Goal: Task Accomplishment & Management: Complete application form

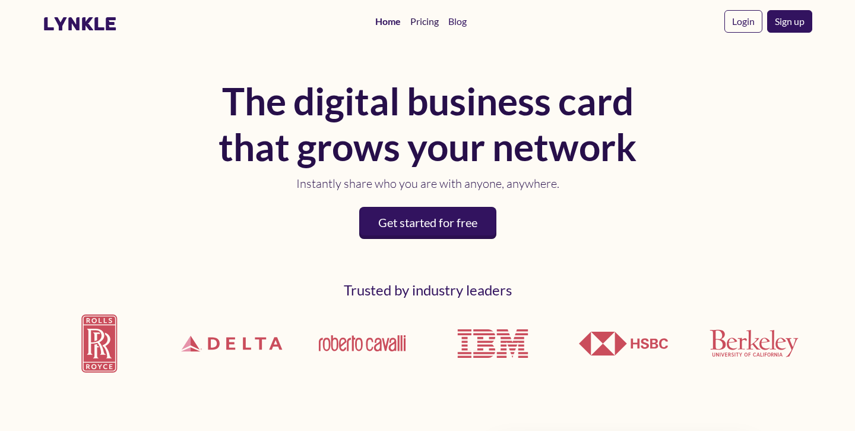
click at [427, 24] on link "Pricing" at bounding box center [425, 22] width 38 height 24
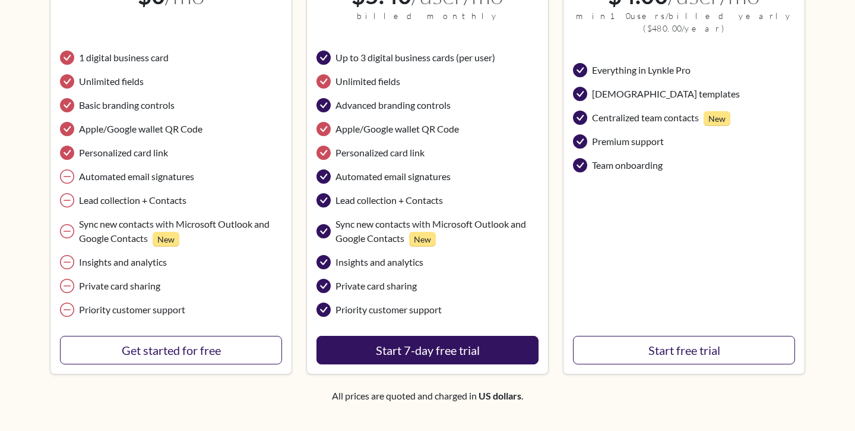
scroll to position [306, 0]
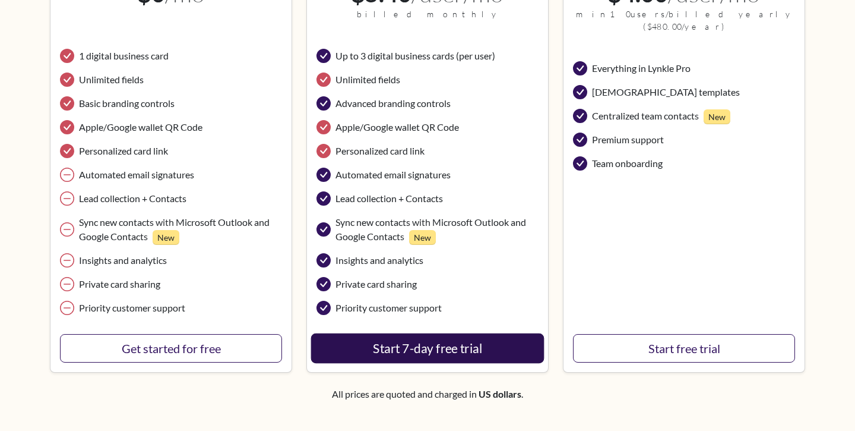
click at [425, 350] on button "Start 7-day free trial" at bounding box center [427, 348] width 233 height 30
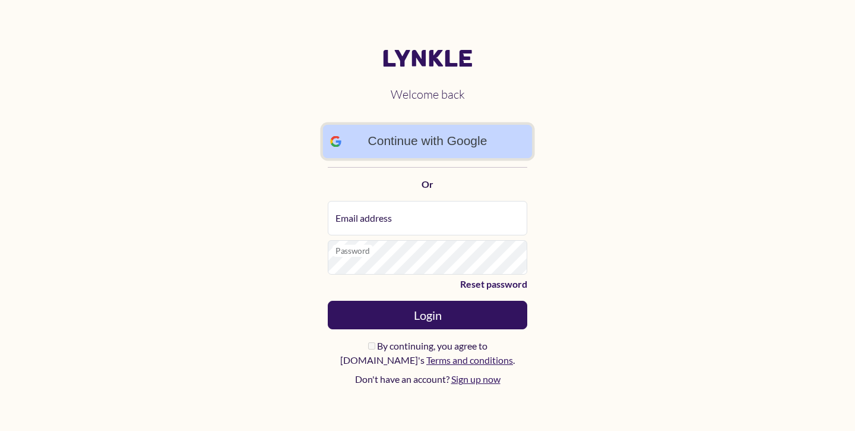
click at [436, 143] on link "Continue with Google" at bounding box center [428, 141] width 210 height 34
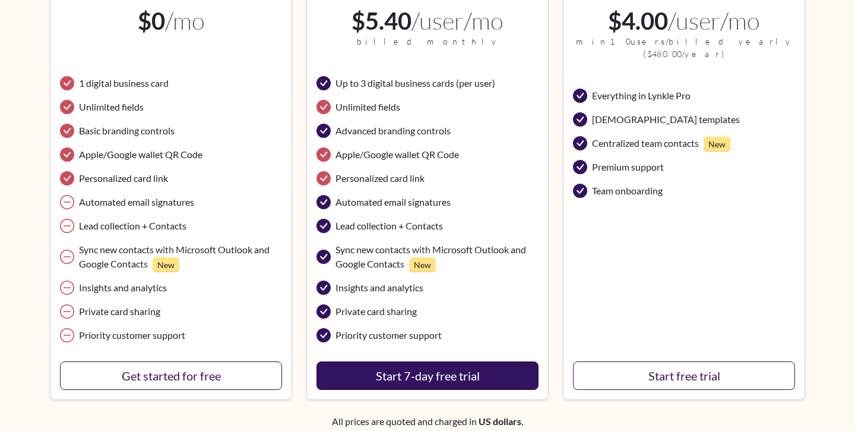
scroll to position [388, 0]
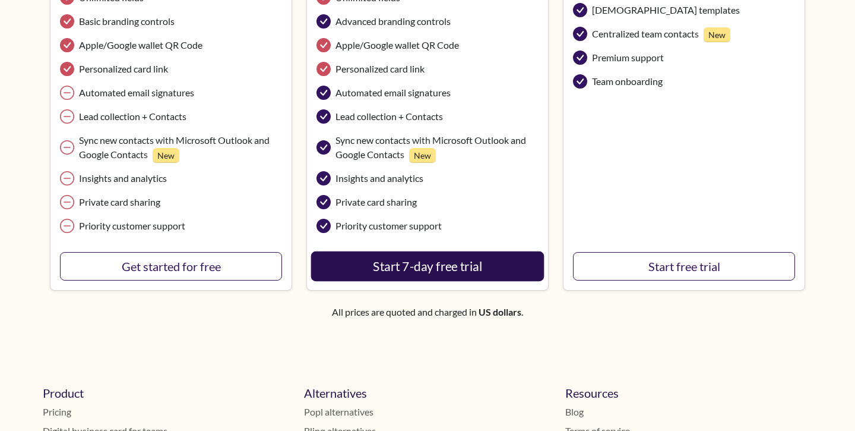
click at [424, 261] on button "Start 7-day free trial" at bounding box center [427, 266] width 233 height 30
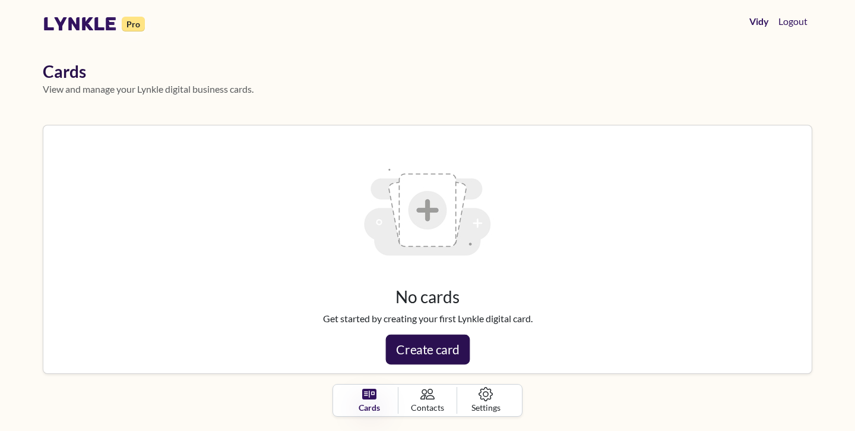
click at [434, 351] on link "Create card" at bounding box center [427, 349] width 84 height 30
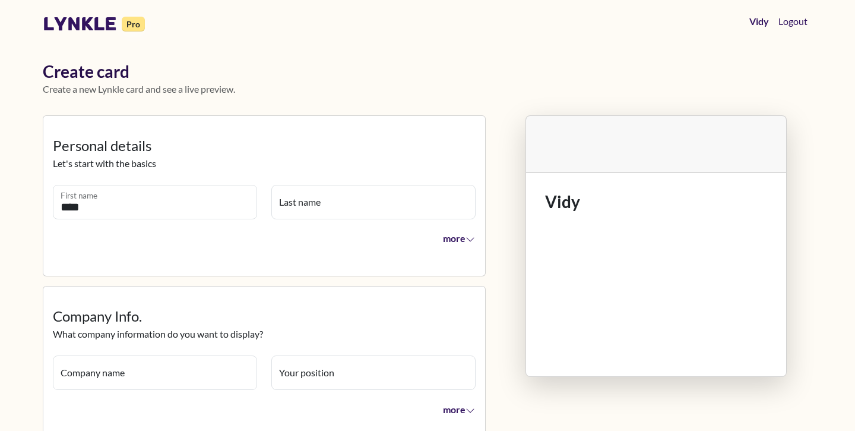
type input "****"
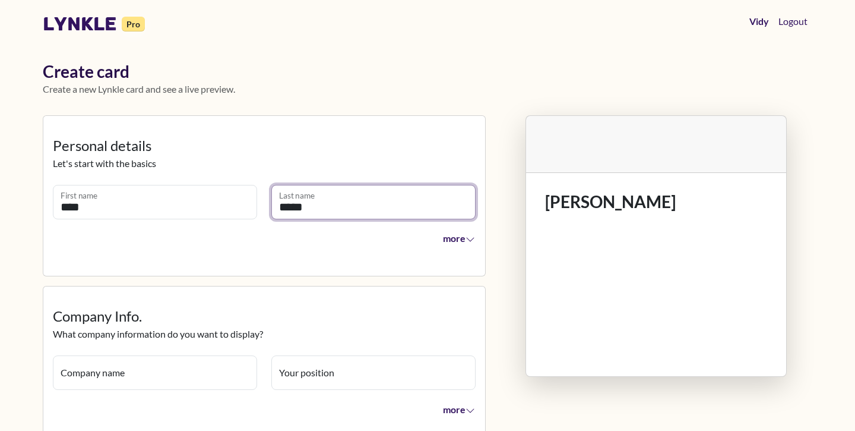
type input "*****"
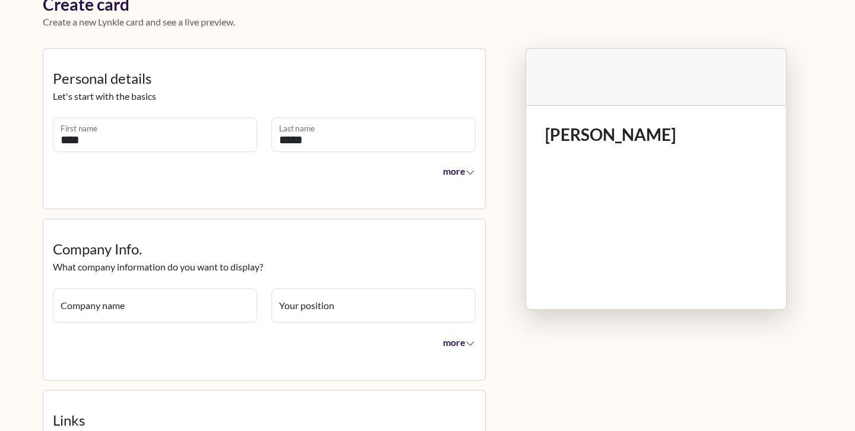
scroll to position [105, 0]
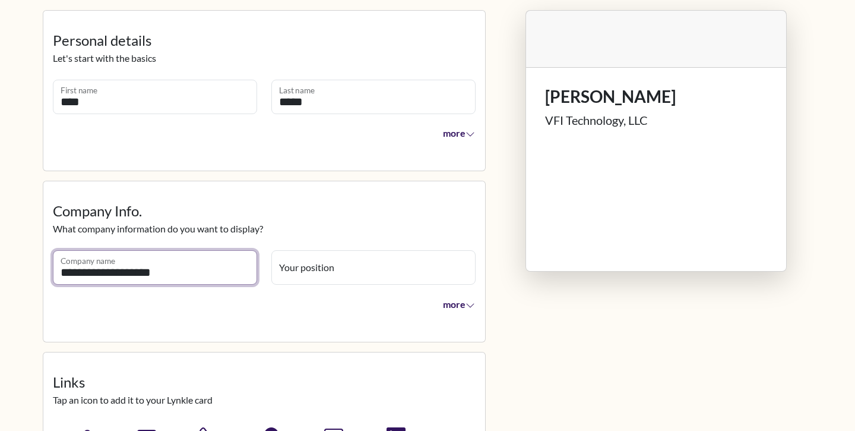
type input "**********"
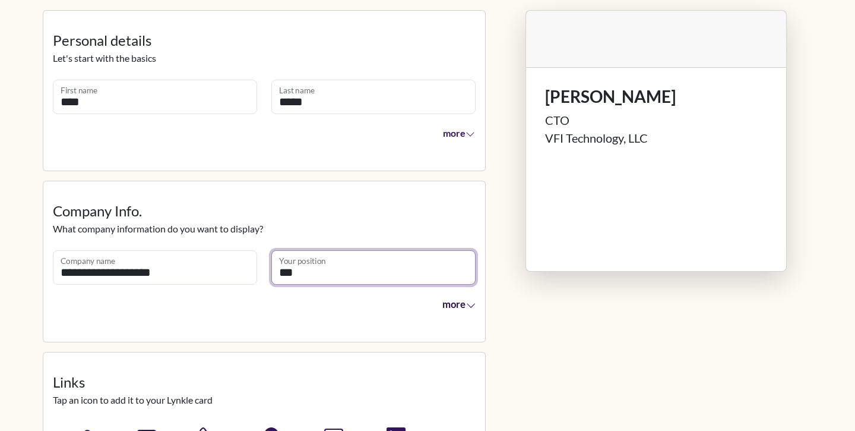
type input "***"
click at [466, 301] on span "more" at bounding box center [459, 304] width 34 height 12
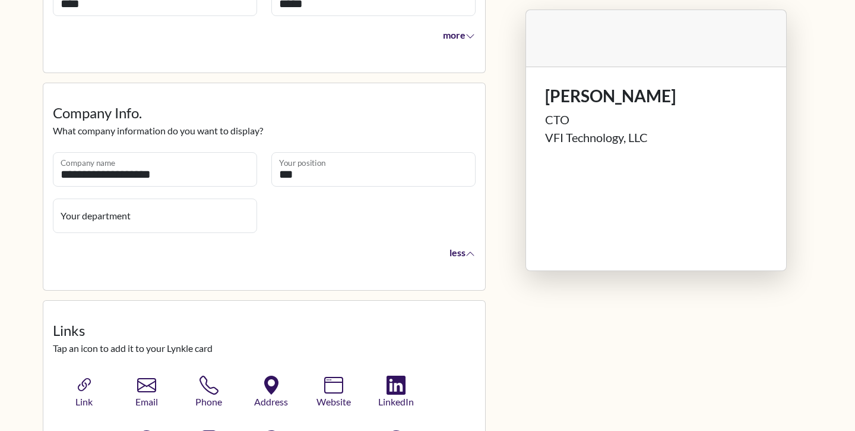
scroll to position [209, 0]
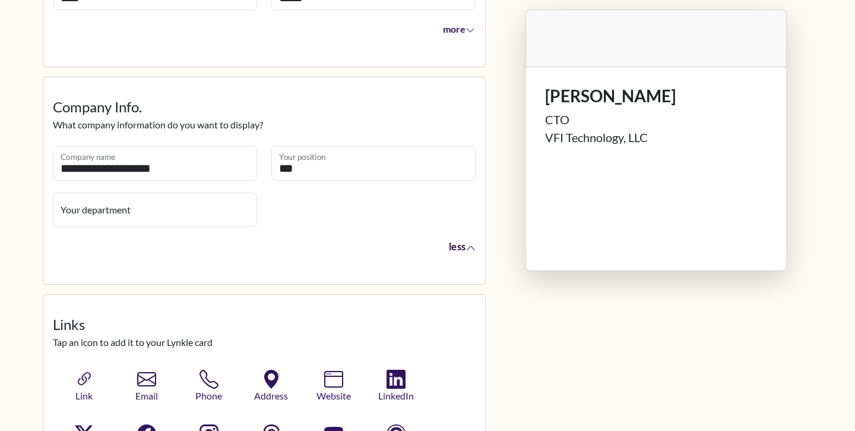
click at [463, 256] on button "less" at bounding box center [459, 245] width 36 height 25
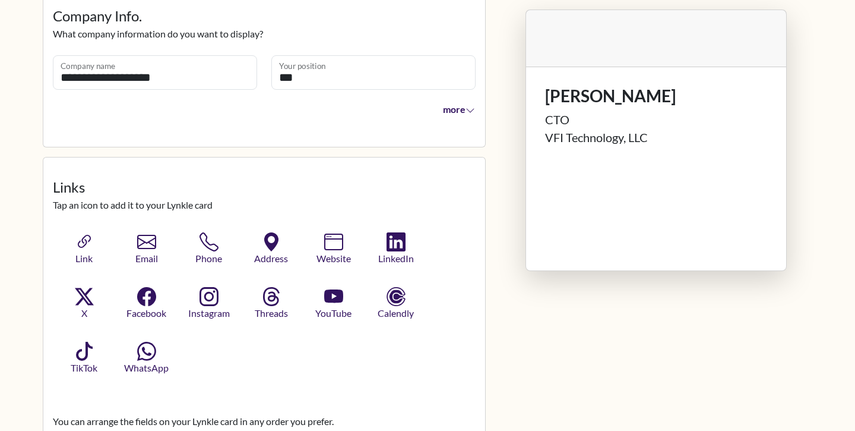
scroll to position [335, 0]
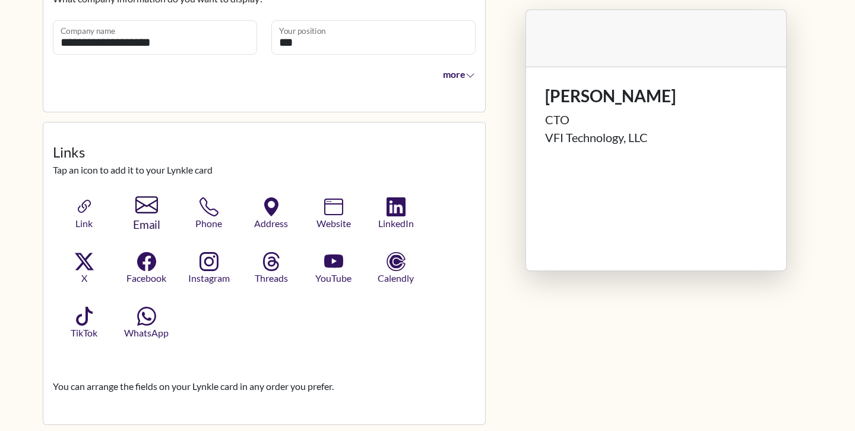
click at [145, 216] on button "Email" at bounding box center [146, 214] width 68 height 42
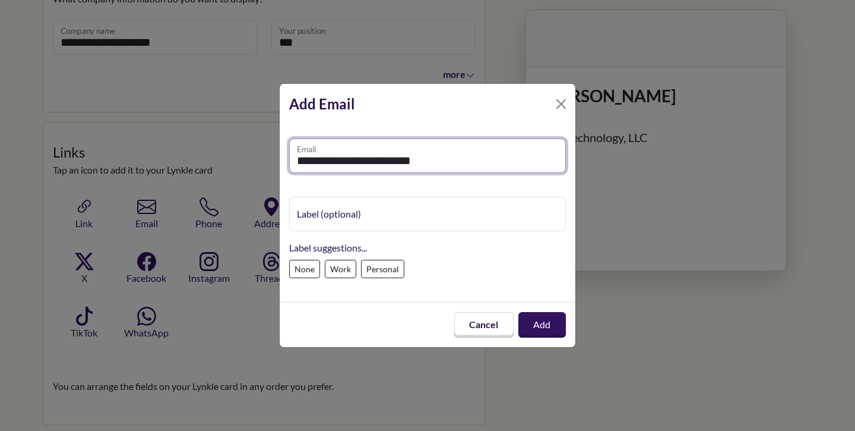
paste input "email"
type input "**********"
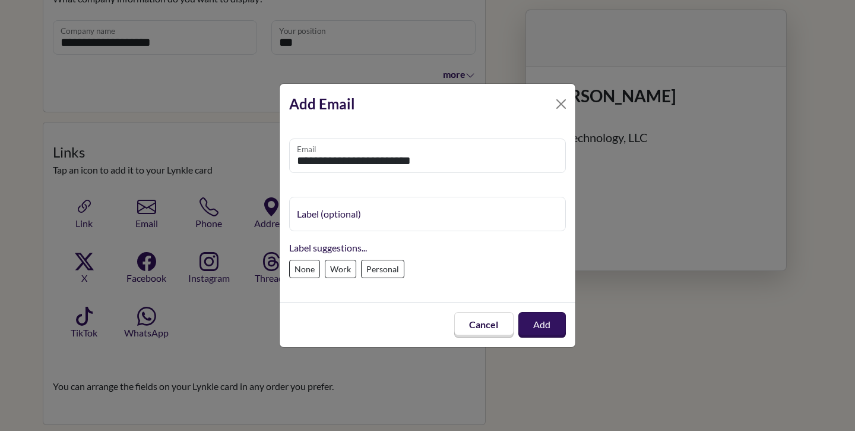
click at [349, 272] on label "Work" at bounding box center [340, 268] width 31 height 18
type input "****"
click at [541, 321] on button "Add" at bounding box center [542, 324] width 50 height 27
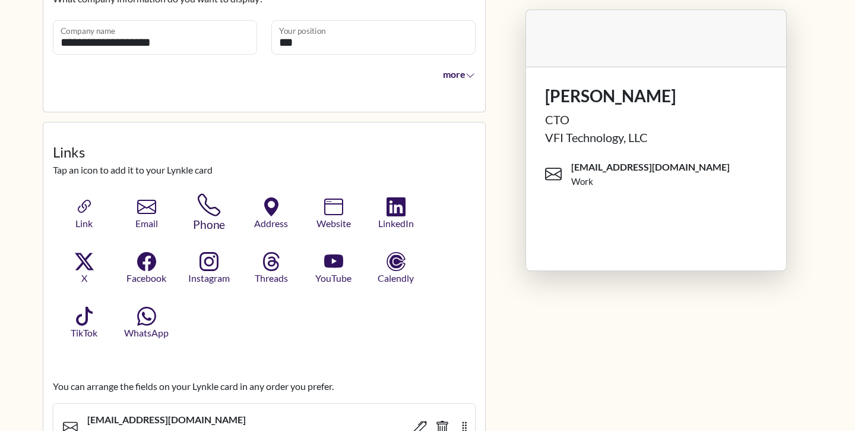
click at [210, 213] on icon "button" at bounding box center [208, 205] width 23 height 23
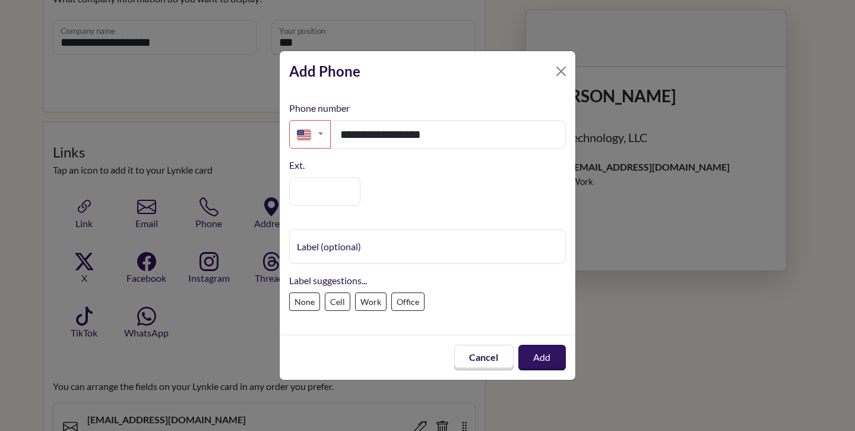
type input "**********"
click at [337, 302] on label "Cell" at bounding box center [338, 301] width 26 height 18
type input "****"
click at [543, 354] on button "Add" at bounding box center [542, 357] width 50 height 27
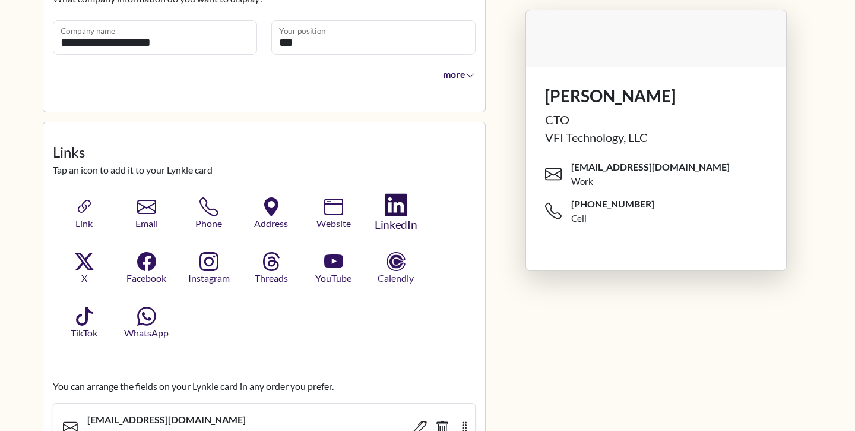
click at [384, 207] on button "LinkedIn" at bounding box center [396, 213] width 68 height 41
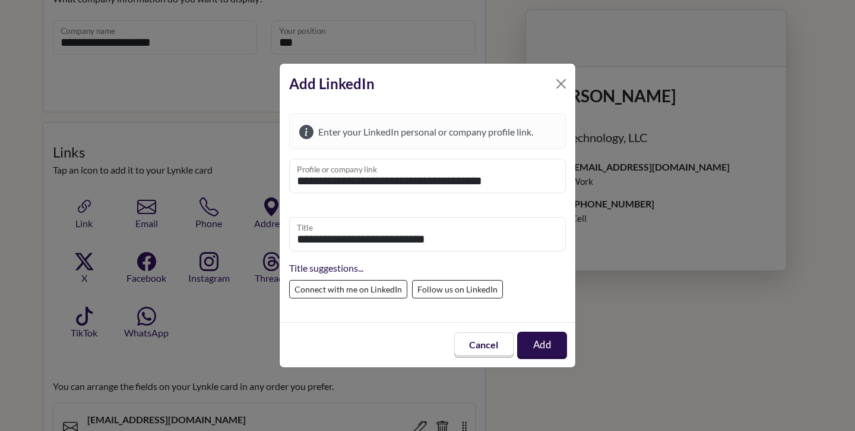
type input "**********"
click at [554, 342] on button "Add" at bounding box center [542, 344] width 50 height 27
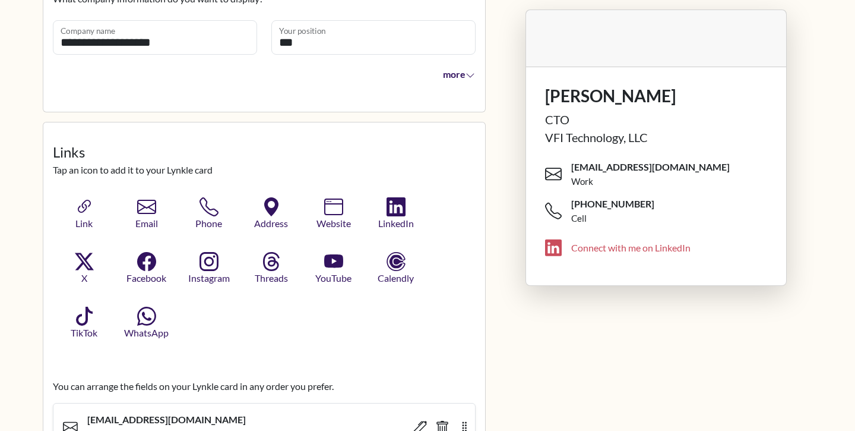
click at [555, 251] on icon at bounding box center [553, 247] width 17 height 17
click at [394, 208] on icon "button" at bounding box center [395, 205] width 23 height 23
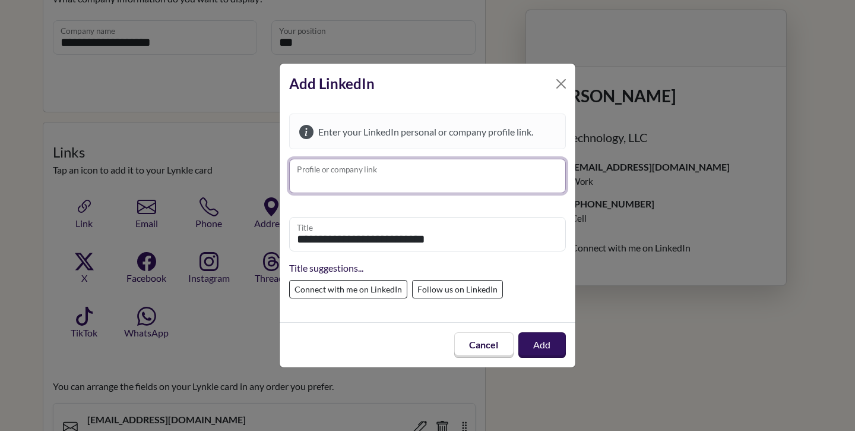
paste input "**********"
type input "**********"
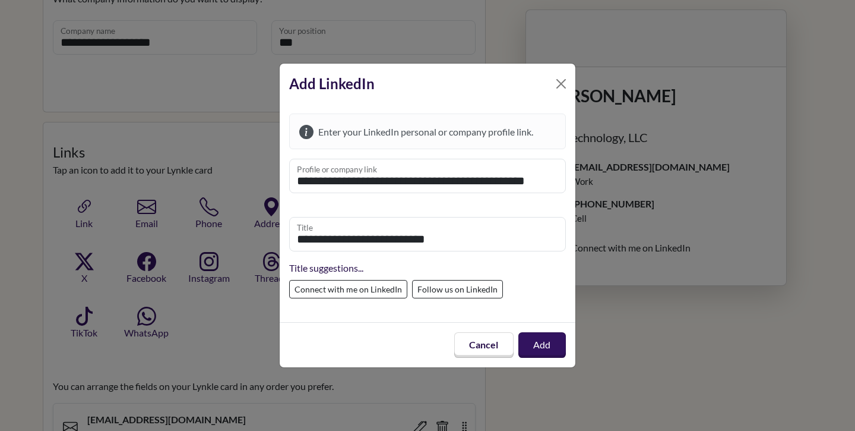
click at [443, 286] on label "Follow us on LinkedIn" at bounding box center [457, 289] width 91 height 18
type input "**********"
click at [546, 352] on button "Add" at bounding box center [542, 344] width 50 height 27
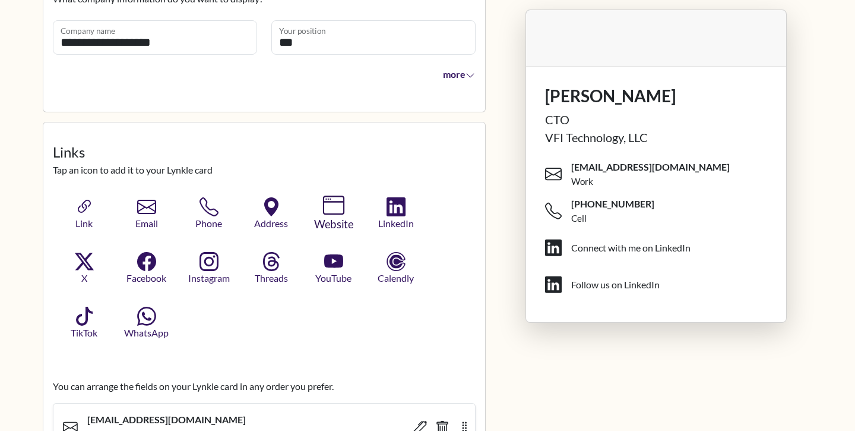
click at [333, 220] on span "Website" at bounding box center [333, 224] width 57 height 17
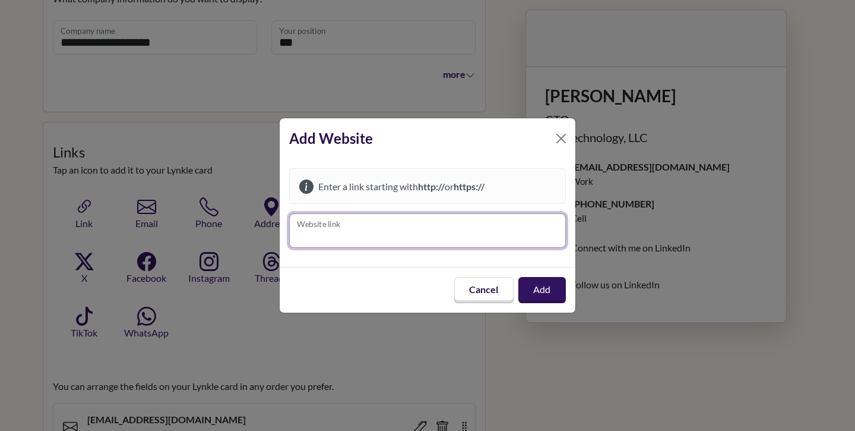
paste input "**********"
type input "**********"
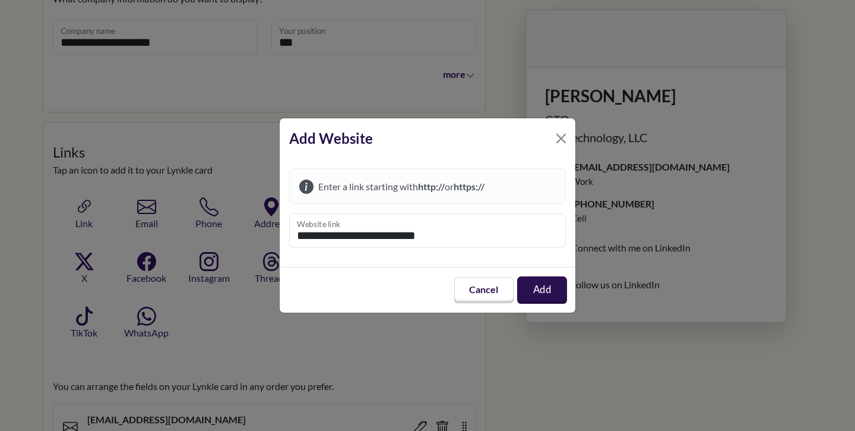
click at [537, 290] on button "Add" at bounding box center [542, 289] width 50 height 27
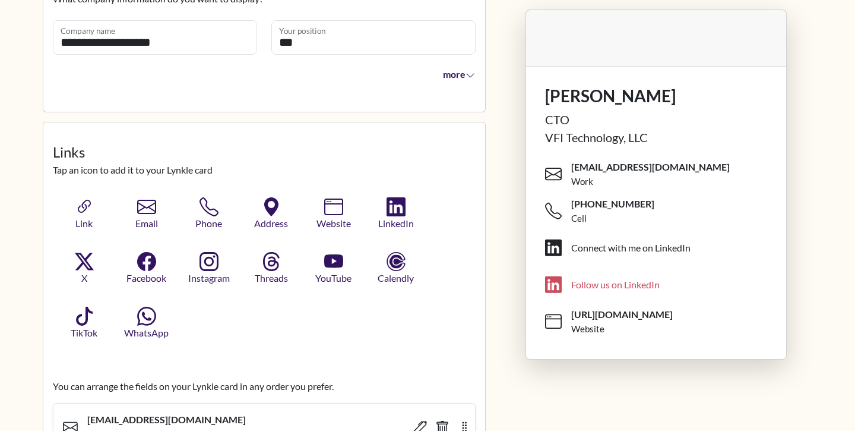
drag, startPoint x: 589, startPoint y: 323, endPoint x: 587, endPoint y: 272, distance: 51.1
click at [587, 272] on ul "vdesai@vfitechnology.com Work +1 (816) 382-1821 Cell Connect with me on LinkedI…" at bounding box center [656, 248] width 241 height 184
click at [272, 209] on icon "button" at bounding box center [270, 205] width 17 height 23
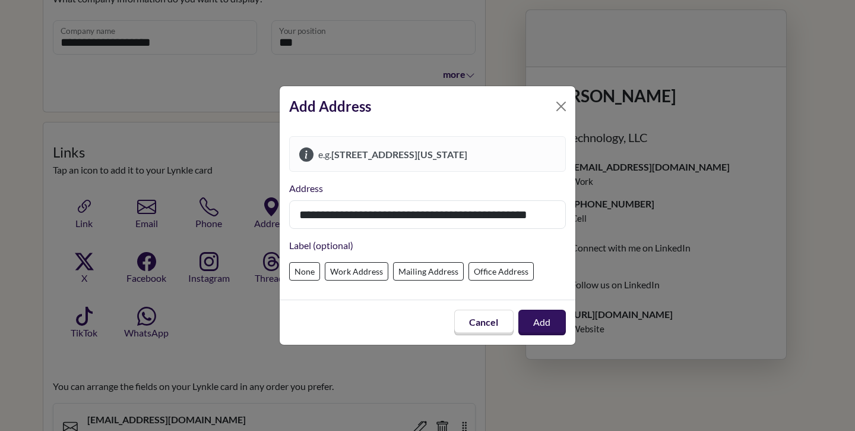
type input "**********"
click at [360, 269] on label "Work Address" at bounding box center [357, 271] width 64 height 18
click at [511, 267] on label "Office Address" at bounding box center [501, 271] width 65 height 18
click at [547, 322] on button "Add" at bounding box center [542, 322] width 50 height 27
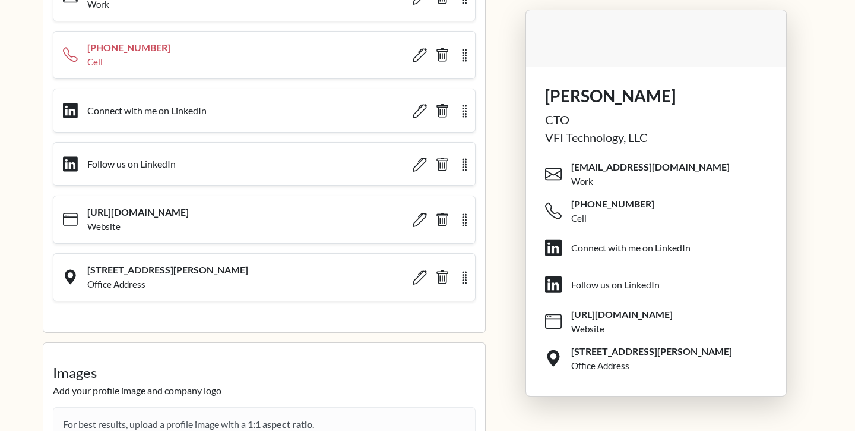
scroll to position [770, 0]
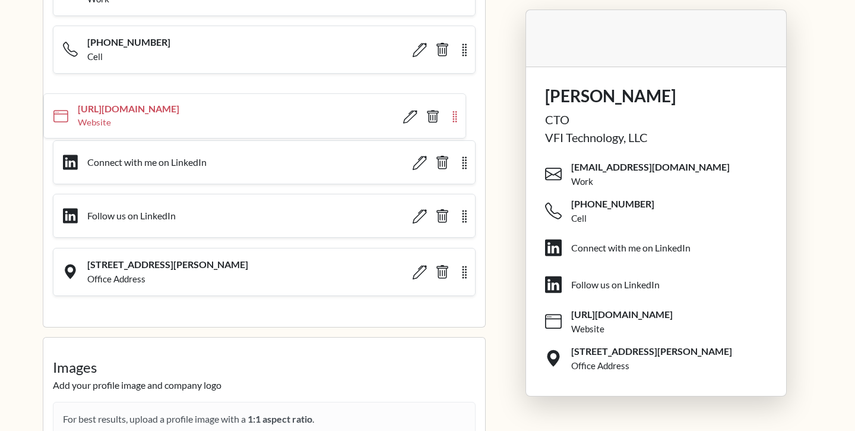
drag, startPoint x: 466, startPoint y: 221, endPoint x: 457, endPoint y: 119, distance: 102.0
click at [457, 119] on icon "button" at bounding box center [454, 115] width 4 height 11
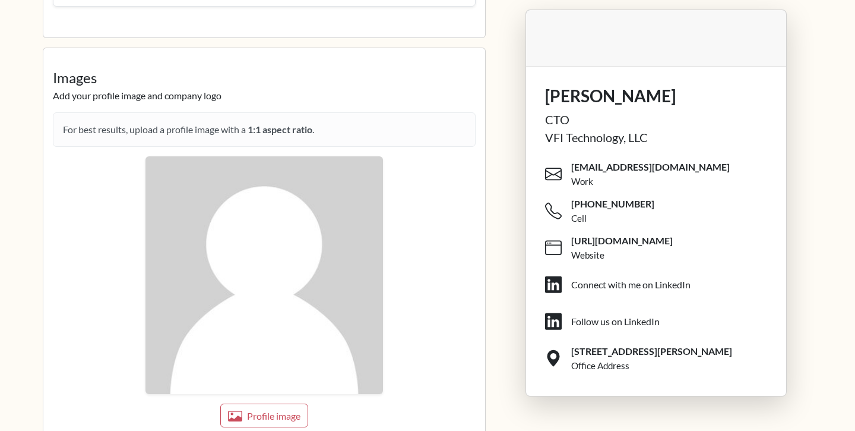
scroll to position [1065, 0]
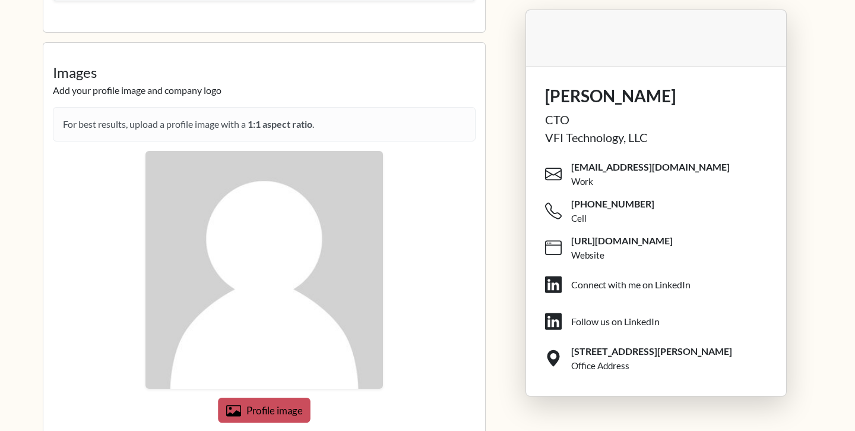
click at [247, 413] on span "Profile image" at bounding box center [274, 410] width 56 height 12
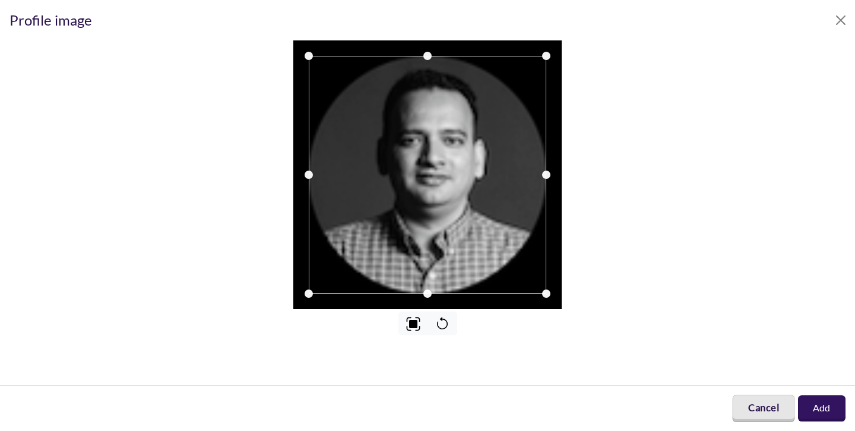
click at [769, 414] on button "Cancel" at bounding box center [763, 407] width 62 height 27
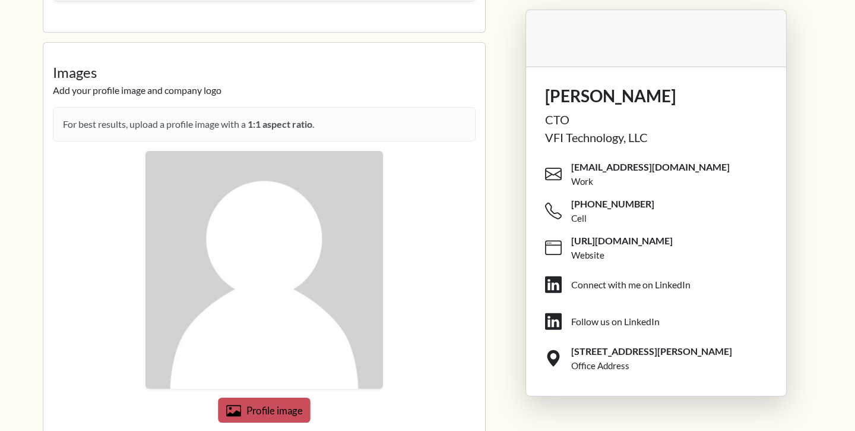
click at [251, 419] on button "Profile image" at bounding box center [264, 409] width 92 height 25
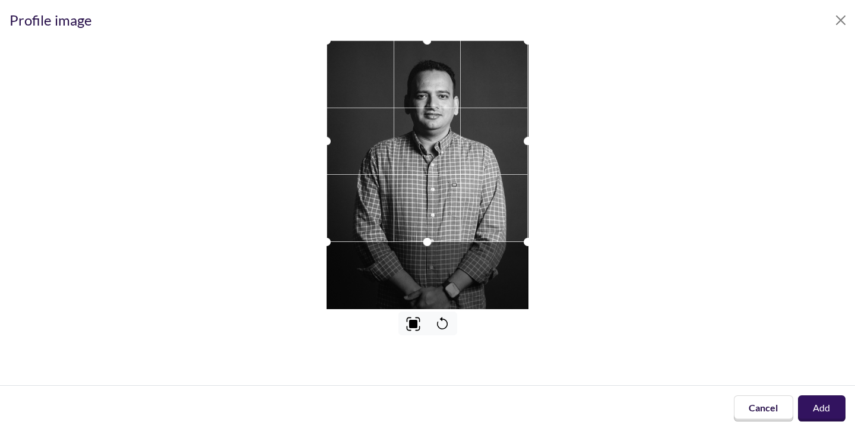
drag, startPoint x: 417, startPoint y: 187, endPoint x: 416, endPoint y: 154, distance: 33.3
click at [416, 154] on div at bounding box center [427, 140] width 201 height 201
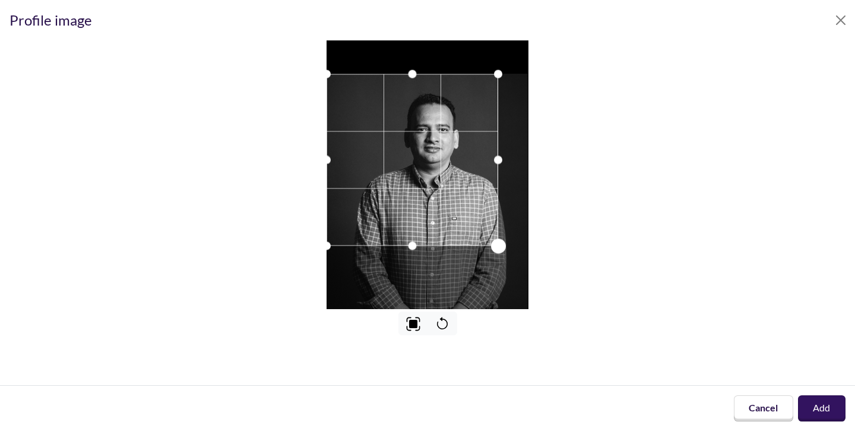
drag, startPoint x: 526, startPoint y: 274, endPoint x: 496, endPoint y: 204, distance: 76.6
click at [496, 204] on div at bounding box center [413, 160] width 172 height 172
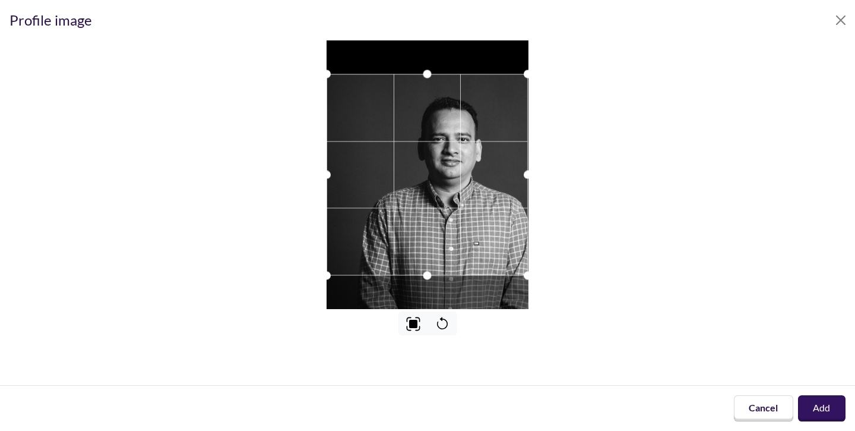
drag, startPoint x: 435, startPoint y: 166, endPoint x: 447, endPoint y: 166, distance: 12.5
click at [447, 166] on div at bounding box center [427, 174] width 201 height 201
drag, startPoint x: 476, startPoint y: 216, endPoint x: 429, endPoint y: 216, distance: 46.9
click at [429, 216] on div at bounding box center [427, 174] width 201 height 201
drag, startPoint x: 424, startPoint y: 232, endPoint x: 366, endPoint y: 232, distance: 58.2
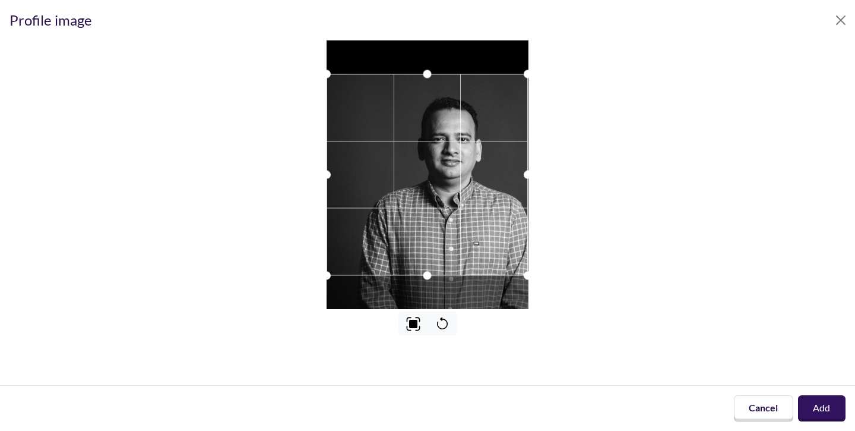
click at [366, 232] on div at bounding box center [427, 174] width 201 height 201
click at [411, 322] on img at bounding box center [413, 323] width 15 height 15
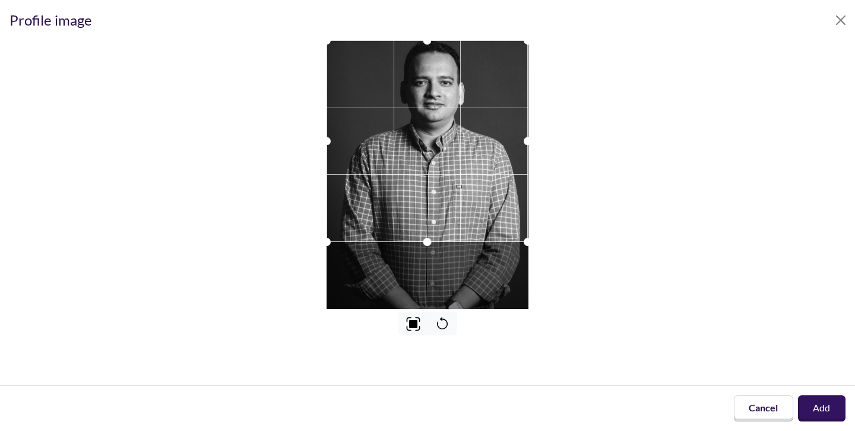
drag, startPoint x: 438, startPoint y: 145, endPoint x: 444, endPoint y: 101, distance: 44.4
click at [444, 101] on div at bounding box center [427, 140] width 201 height 201
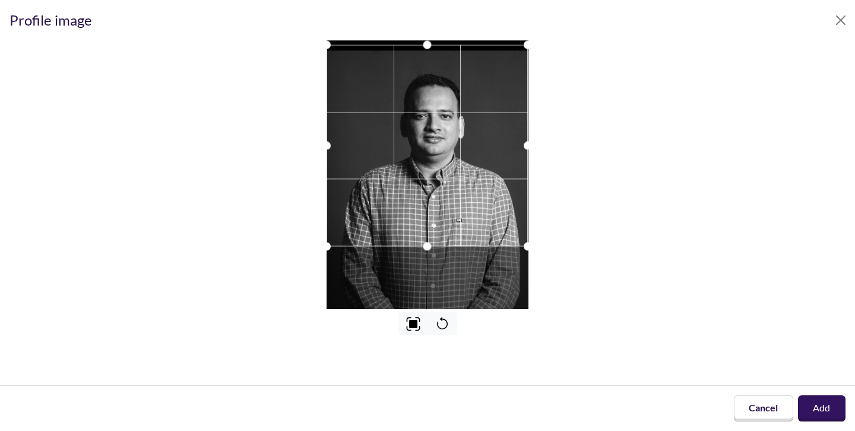
drag, startPoint x: 437, startPoint y: 151, endPoint x: 436, endPoint y: 122, distance: 29.1
click at [436, 122] on div at bounding box center [427, 145] width 201 height 201
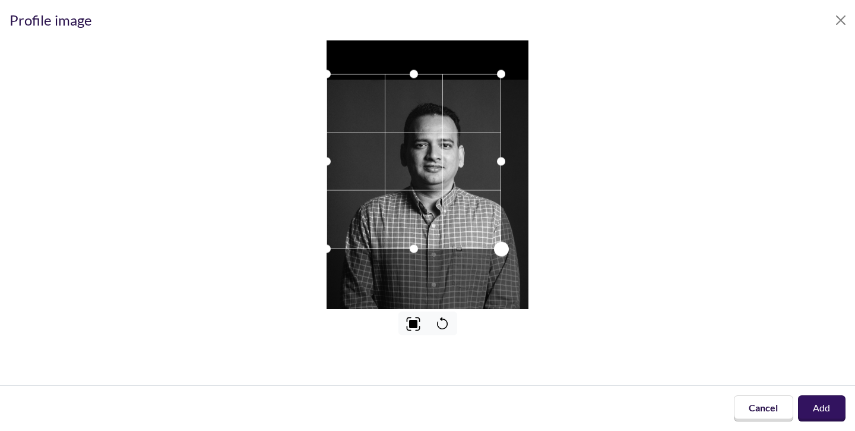
drag, startPoint x: 524, startPoint y: 277, endPoint x: 498, endPoint y: 223, distance: 60.3
click at [498, 223] on div at bounding box center [414, 161] width 175 height 175
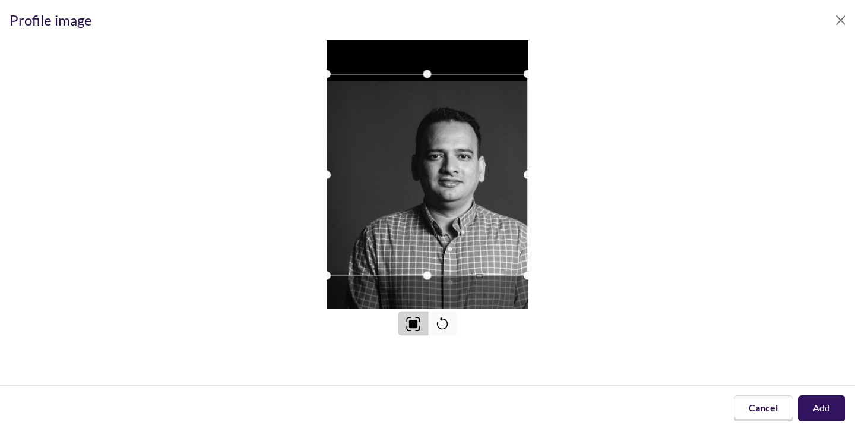
click at [413, 327] on img at bounding box center [413, 324] width 14 height 14
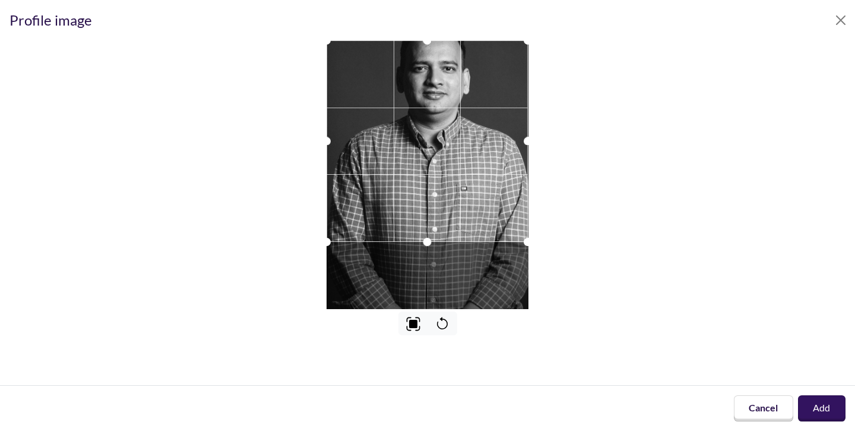
drag, startPoint x: 437, startPoint y: 161, endPoint x: 439, endPoint y: 110, distance: 51.1
click at [439, 110] on div at bounding box center [427, 140] width 201 height 201
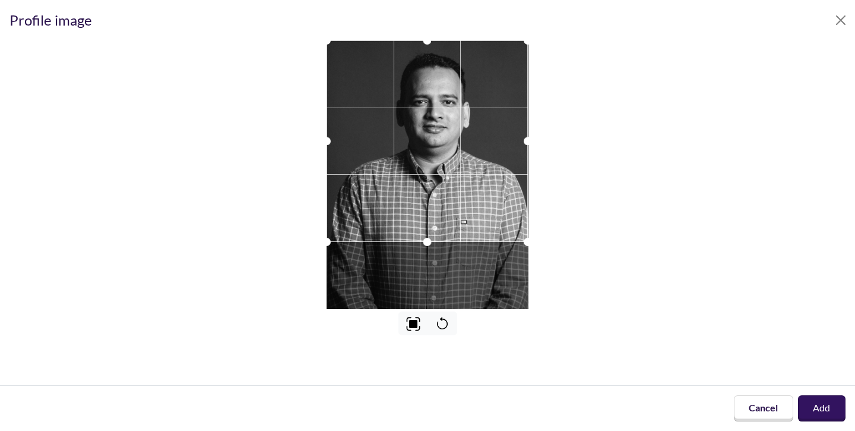
drag, startPoint x: 435, startPoint y: 151, endPoint x: 436, endPoint y: 107, distance: 44.0
click at [436, 107] on div at bounding box center [427, 140] width 201 height 201
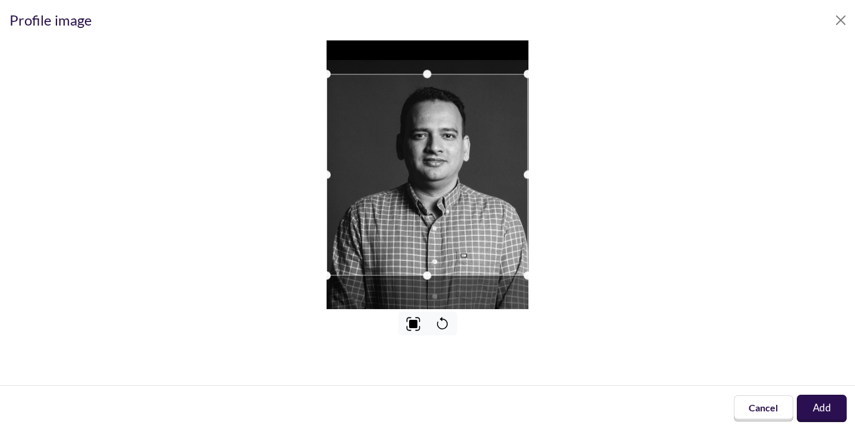
click at [827, 410] on button "Add" at bounding box center [822, 407] width 50 height 27
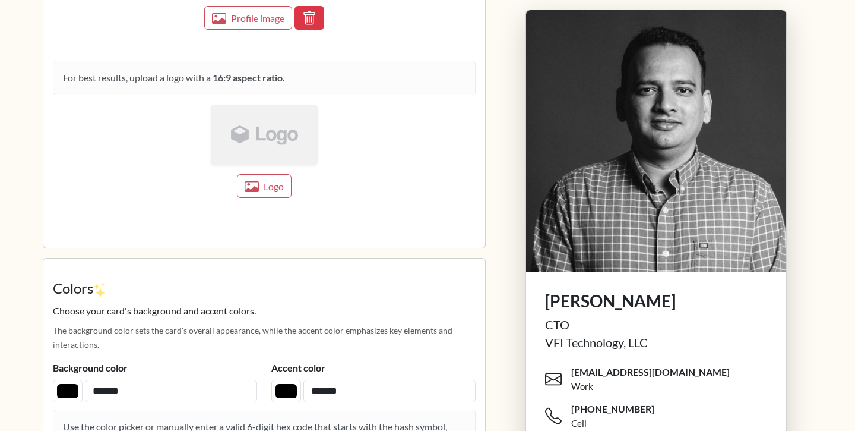
scroll to position [1458, 0]
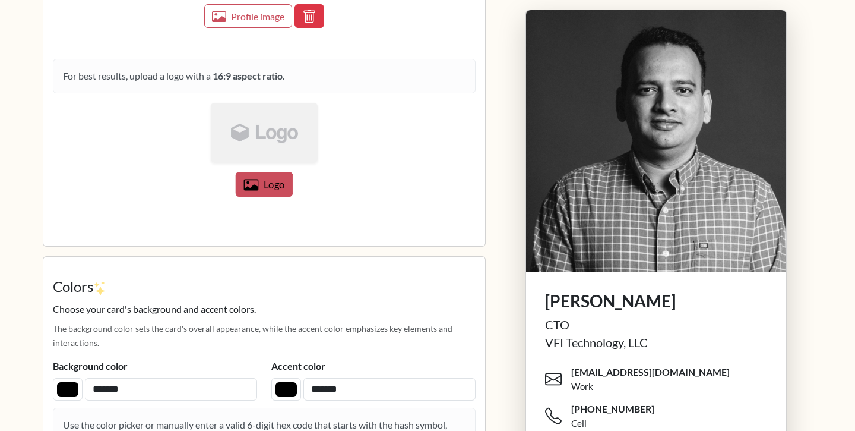
click at [269, 182] on span "Logo" at bounding box center [274, 185] width 21 height 12
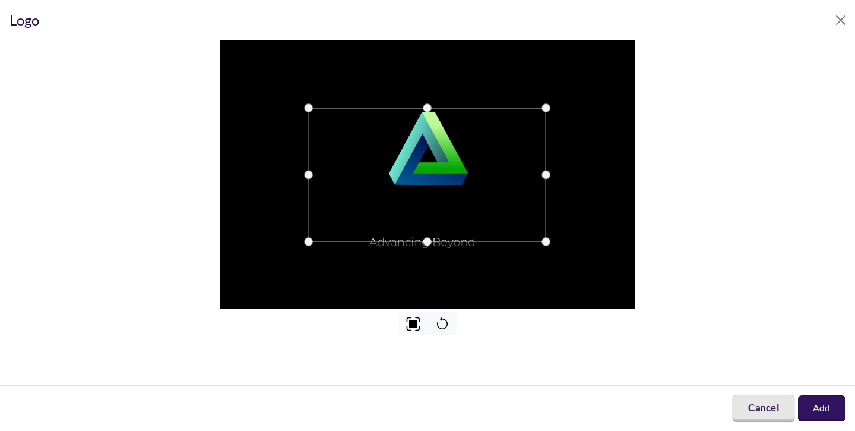
click at [749, 403] on button "Cancel" at bounding box center [763, 407] width 62 height 27
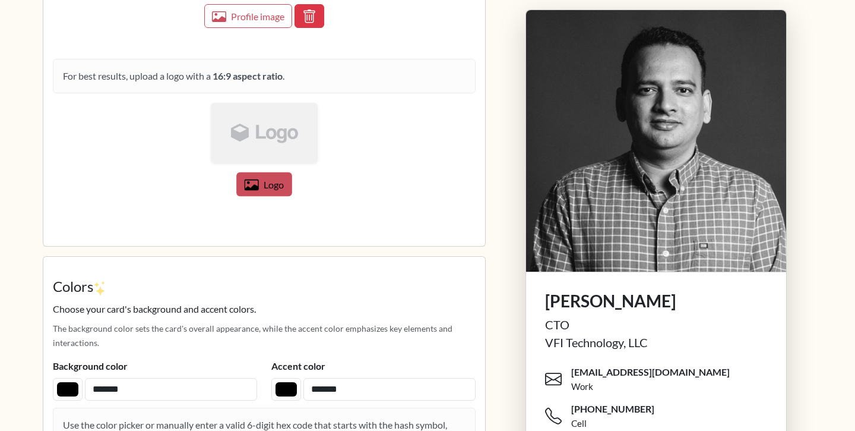
click at [257, 185] on icon "button" at bounding box center [251, 185] width 14 height 14
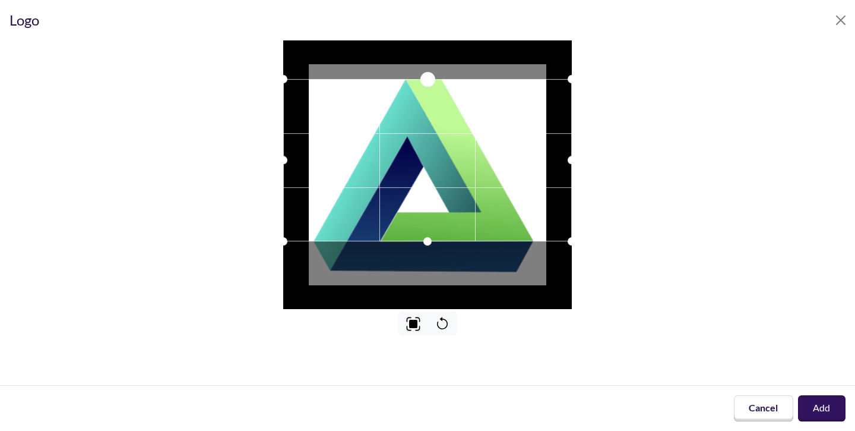
drag, startPoint x: 426, startPoint y: 107, endPoint x: 425, endPoint y: 64, distance: 42.8
click at [427, 64] on div at bounding box center [427, 174] width 289 height 268
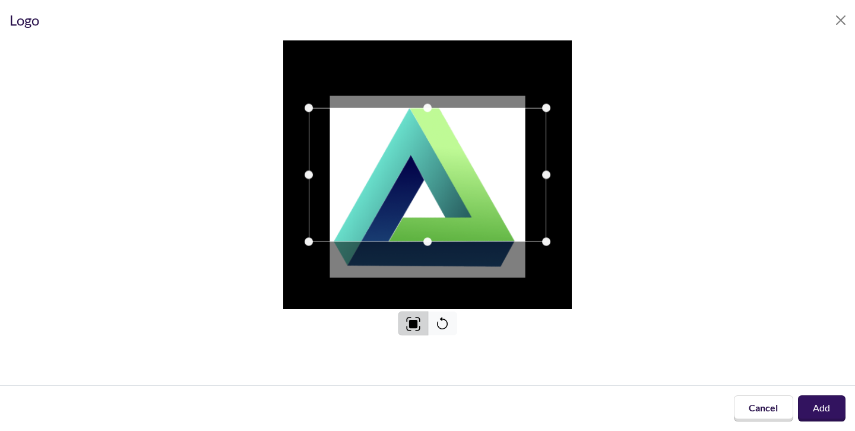
click at [414, 321] on img at bounding box center [413, 324] width 14 height 14
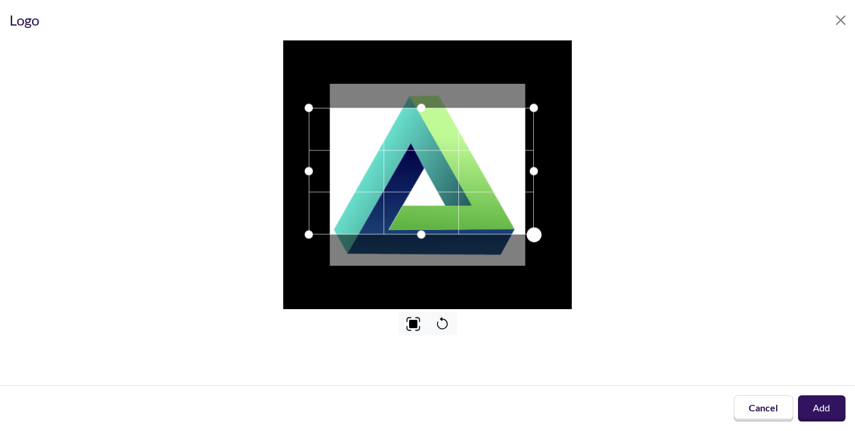
drag, startPoint x: 543, startPoint y: 238, endPoint x: 530, endPoint y: 259, distance: 24.7
click at [530, 259] on div at bounding box center [427, 174] width 289 height 268
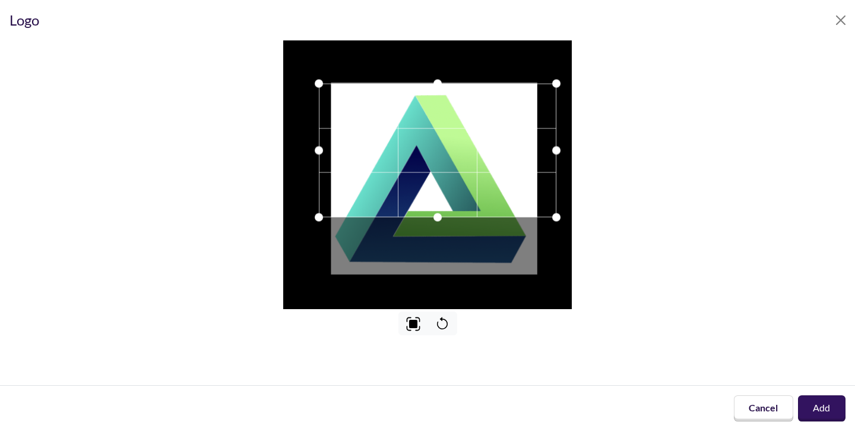
drag, startPoint x: 442, startPoint y: 145, endPoint x: 452, endPoint y: 121, distance: 26.4
click at [452, 121] on div at bounding box center [438, 151] width 238 height 134
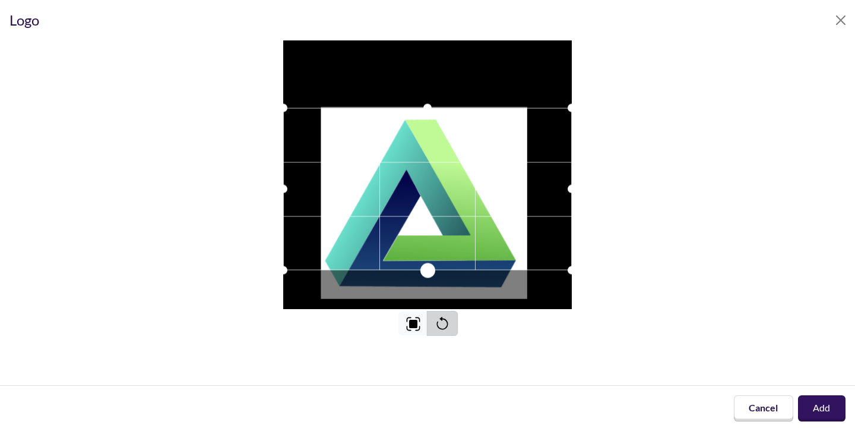
drag, startPoint x: 426, startPoint y: 240, endPoint x: 436, endPoint y: 312, distance: 72.5
click at [436, 312] on div at bounding box center [428, 187] width 836 height 295
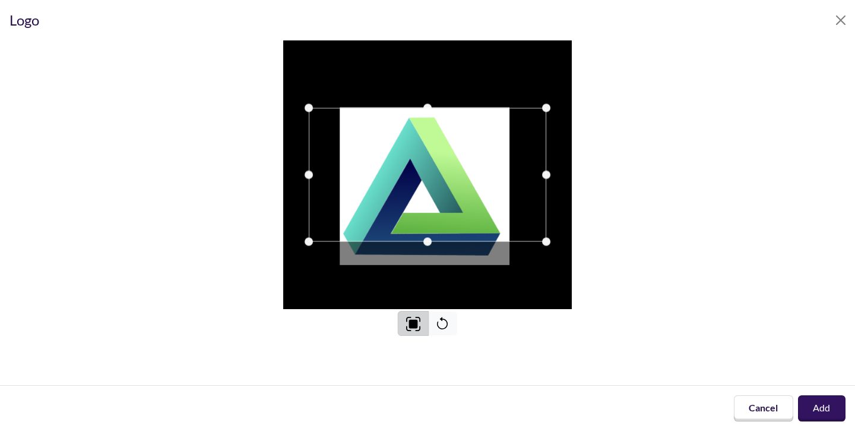
click at [416, 327] on img at bounding box center [413, 323] width 15 height 15
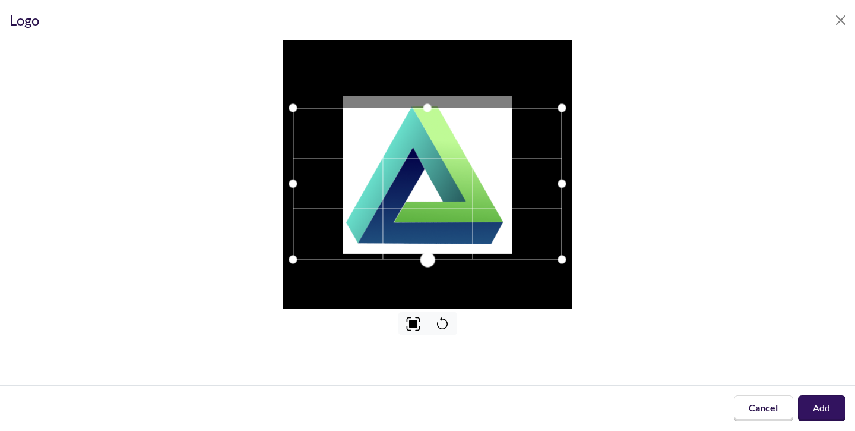
drag, startPoint x: 429, startPoint y: 243, endPoint x: 430, endPoint y: 261, distance: 17.8
click at [430, 261] on div at bounding box center [427, 259] width 15 height 15
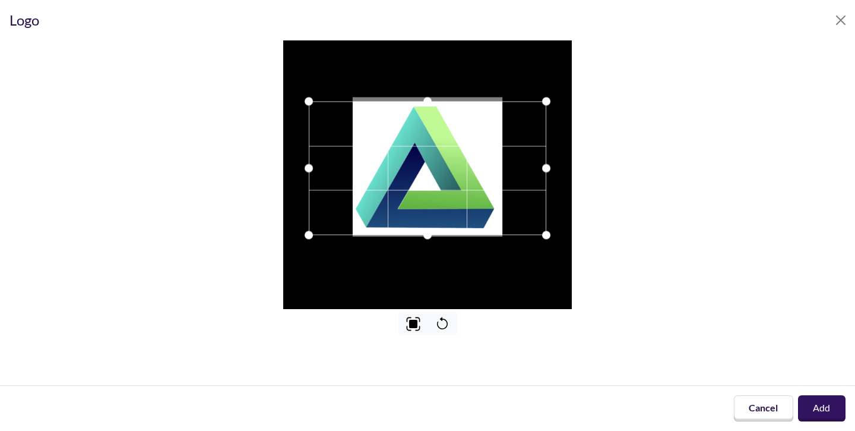
drag, startPoint x: 438, startPoint y: 192, endPoint x: 438, endPoint y: 185, distance: 6.5
click at [438, 185] on div at bounding box center [428, 169] width 238 height 134
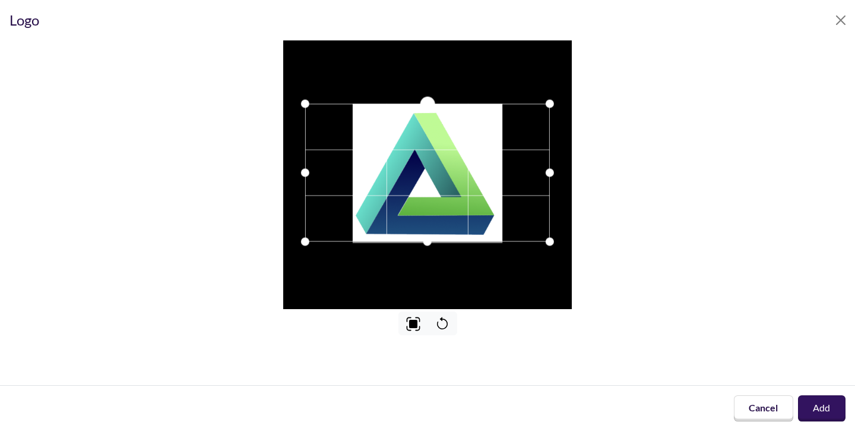
click at [428, 103] on div at bounding box center [427, 103] width 15 height 15
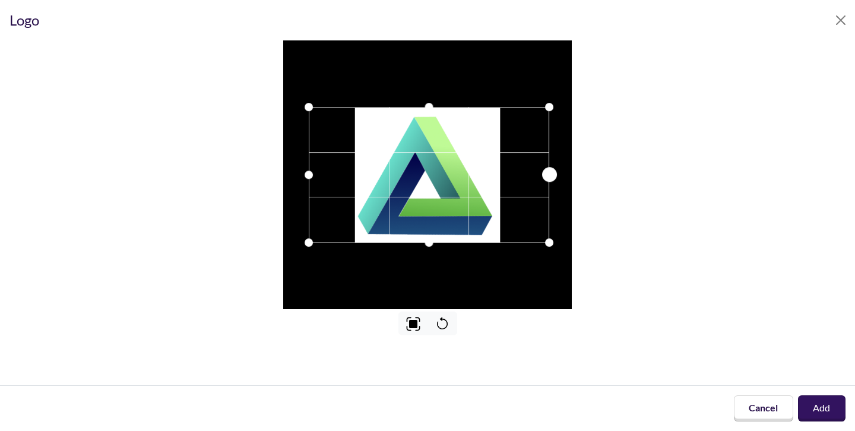
drag, startPoint x: 546, startPoint y: 176, endPoint x: 549, endPoint y: 183, distance: 7.7
click at [549, 183] on div at bounding box center [429, 174] width 240 height 135
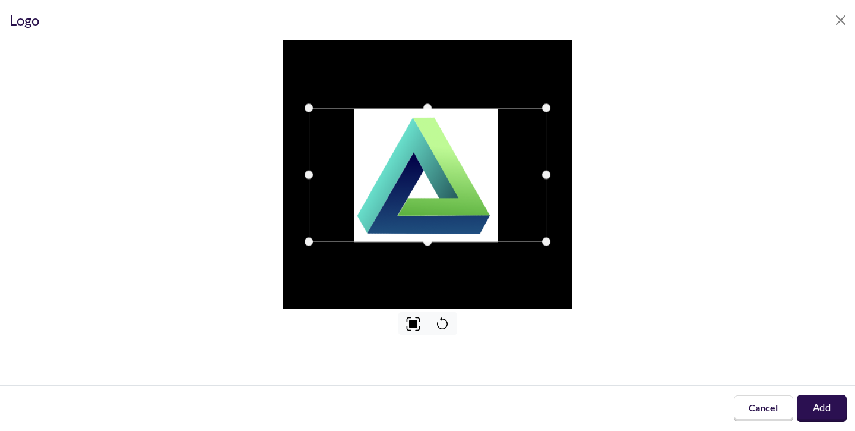
click at [811, 409] on button "Add" at bounding box center [822, 407] width 50 height 27
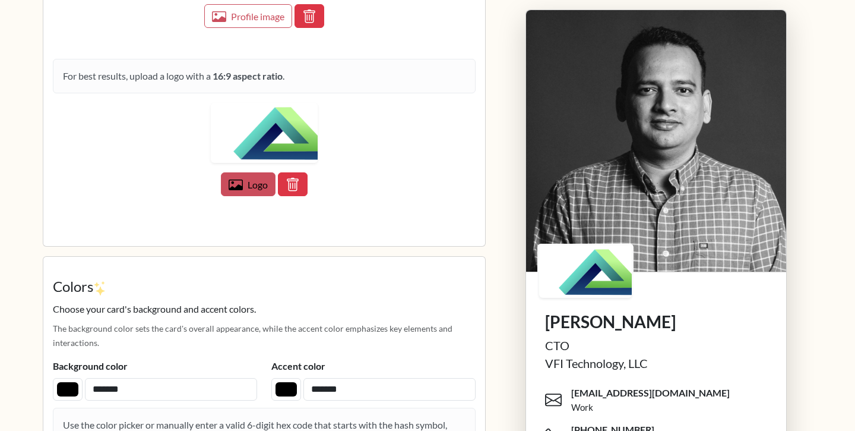
click at [259, 185] on span "Logo" at bounding box center [258, 184] width 20 height 11
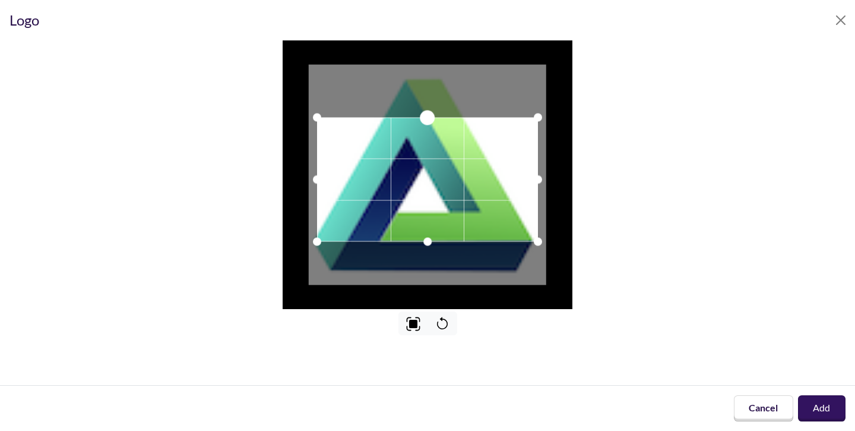
drag, startPoint x: 428, startPoint y: 109, endPoint x: 424, endPoint y: 119, distance: 10.1
click at [424, 119] on div at bounding box center [427, 117] width 15 height 15
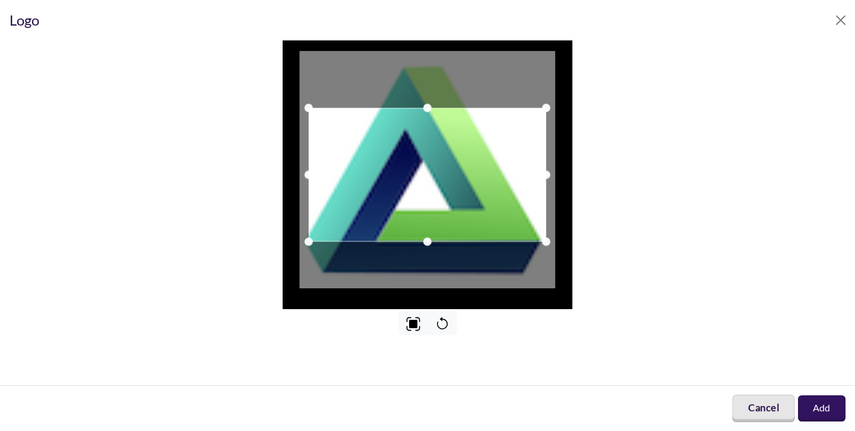
click at [757, 396] on button "Cancel" at bounding box center [763, 407] width 62 height 27
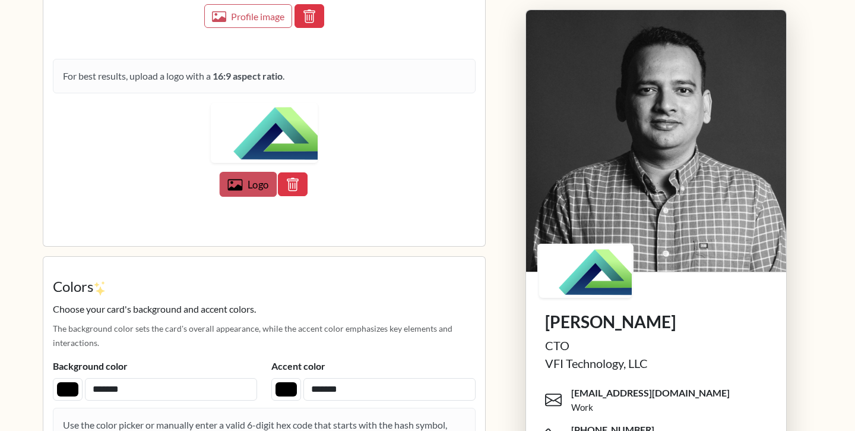
click at [260, 181] on button "Logo" at bounding box center [249, 184] width 58 height 25
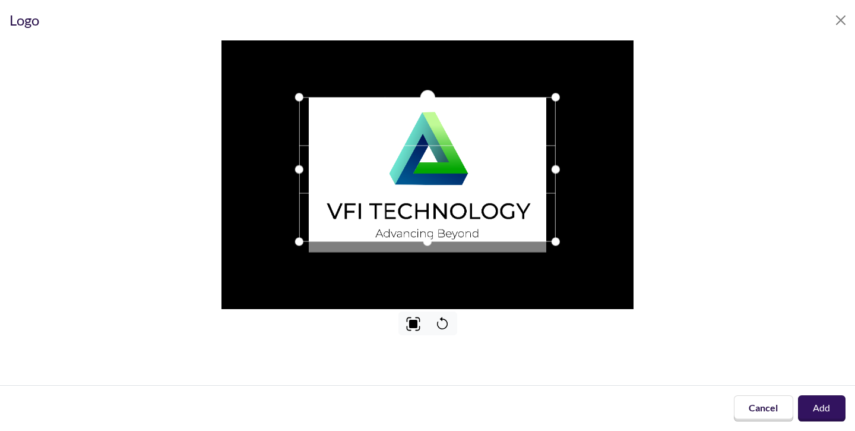
drag, startPoint x: 427, startPoint y: 106, endPoint x: 428, endPoint y: 96, distance: 10.7
click at [428, 96] on div at bounding box center [427, 97] width 15 height 15
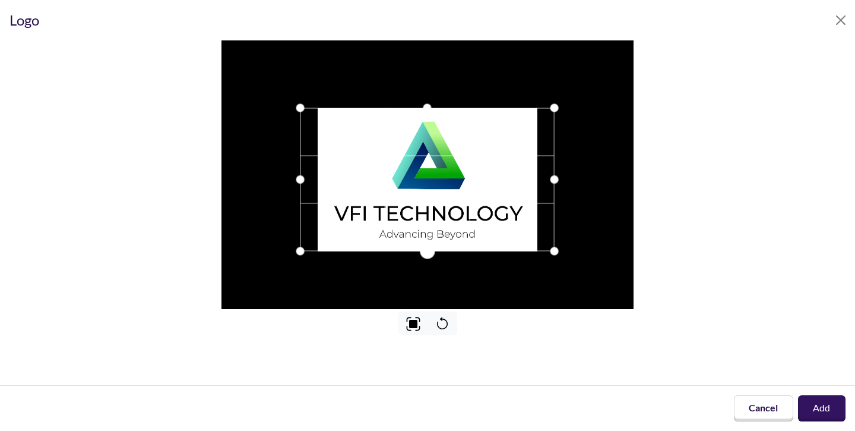
drag, startPoint x: 428, startPoint y: 239, endPoint x: 428, endPoint y: 248, distance: 9.5
click at [428, 248] on div at bounding box center [427, 250] width 15 height 15
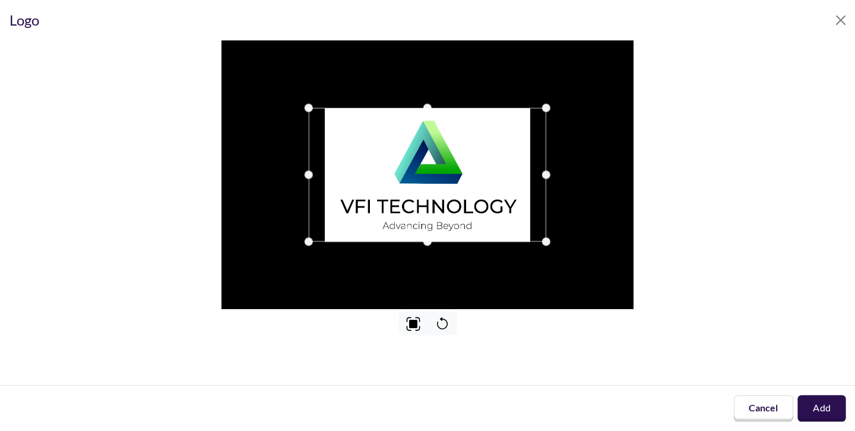
click at [818, 404] on button "Add" at bounding box center [822, 408] width 48 height 26
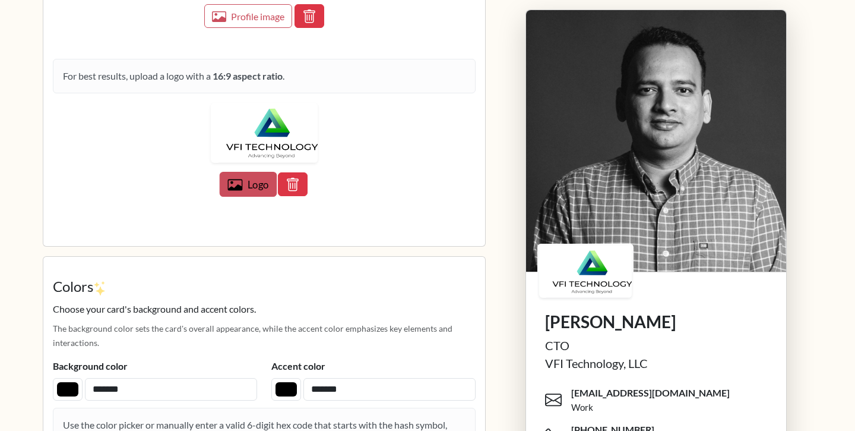
click at [255, 184] on span "Logo" at bounding box center [258, 185] width 21 height 12
click at [300, 132] on img at bounding box center [264, 133] width 107 height 60
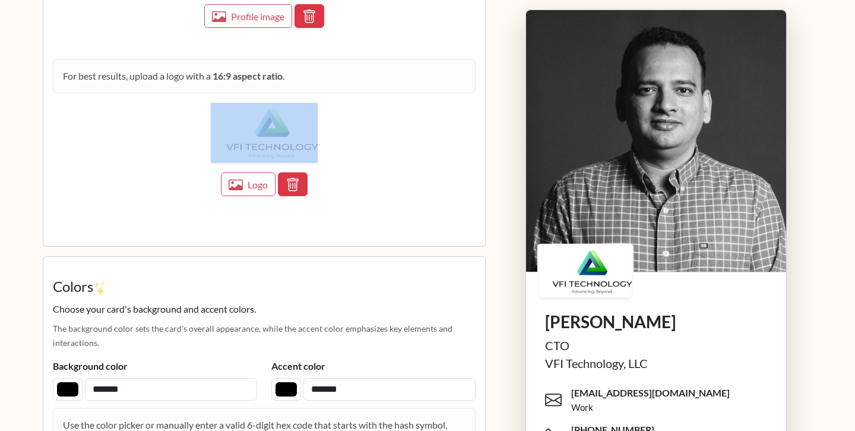
click at [300, 132] on img at bounding box center [264, 133] width 107 height 60
click at [259, 187] on span "Logo" at bounding box center [258, 185] width 21 height 12
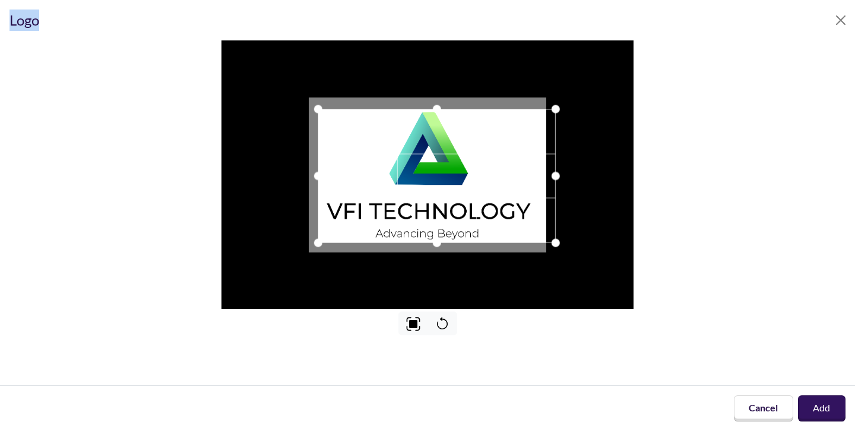
drag, startPoint x: 452, startPoint y: 169, endPoint x: 461, endPoint y: 170, distance: 9.6
click at [461, 170] on div at bounding box center [437, 176] width 238 height 134
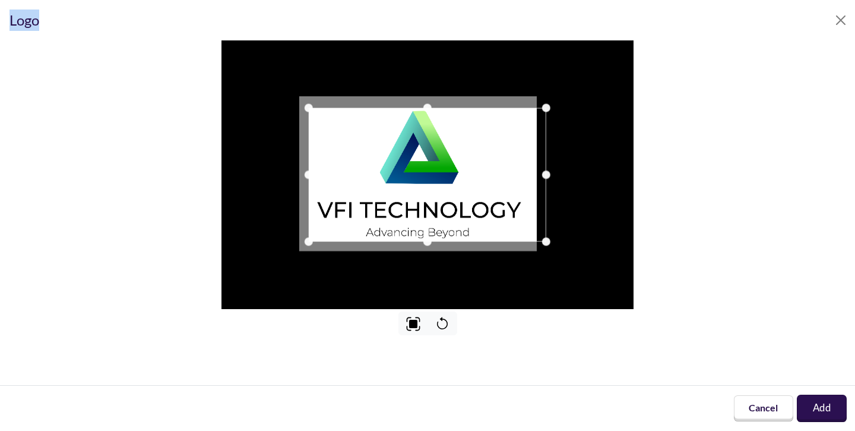
click at [812, 404] on button "Add" at bounding box center [822, 407] width 50 height 27
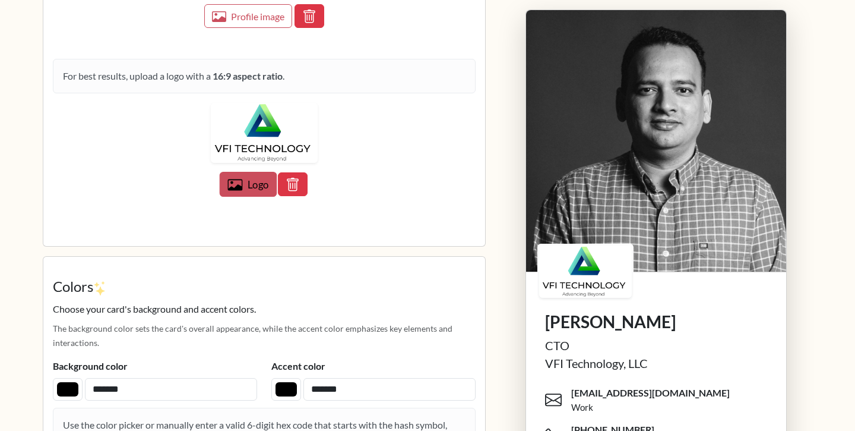
click at [257, 190] on span "Logo" at bounding box center [258, 185] width 21 height 12
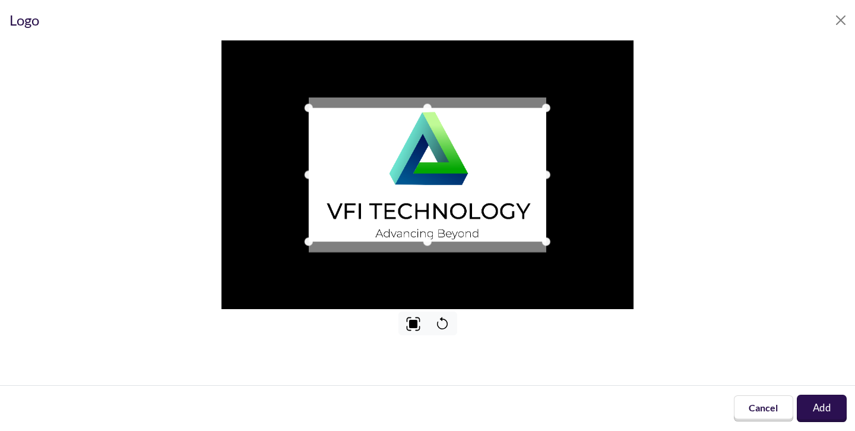
click at [834, 410] on button "Add" at bounding box center [822, 407] width 50 height 27
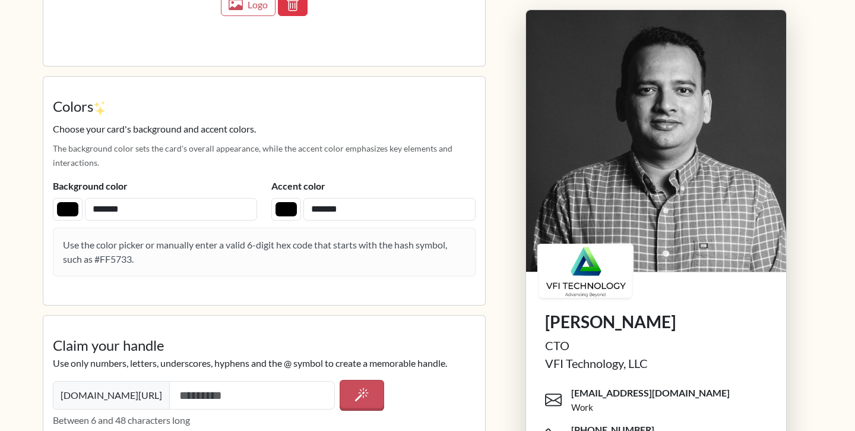
scroll to position [1639, 0]
click at [293, 211] on input "*******" at bounding box center [286, 208] width 30 height 23
click at [285, 210] on input "*******" at bounding box center [286, 208] width 30 height 23
type input "*******"
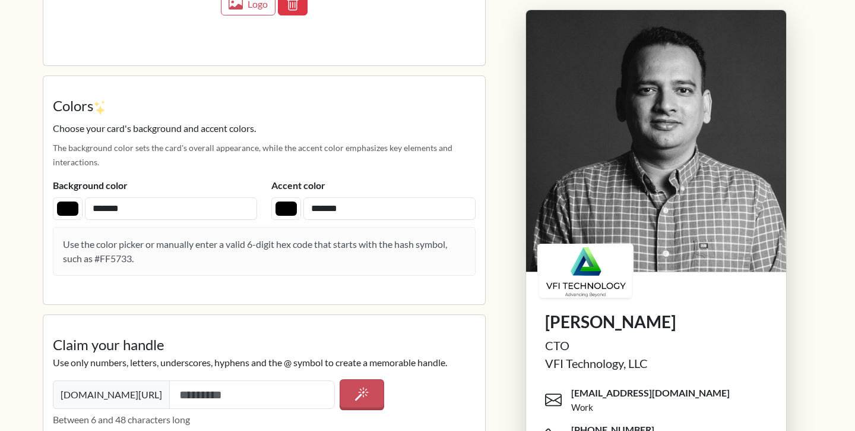
click at [423, 180] on span "Accent color" at bounding box center [373, 185] width 204 height 14
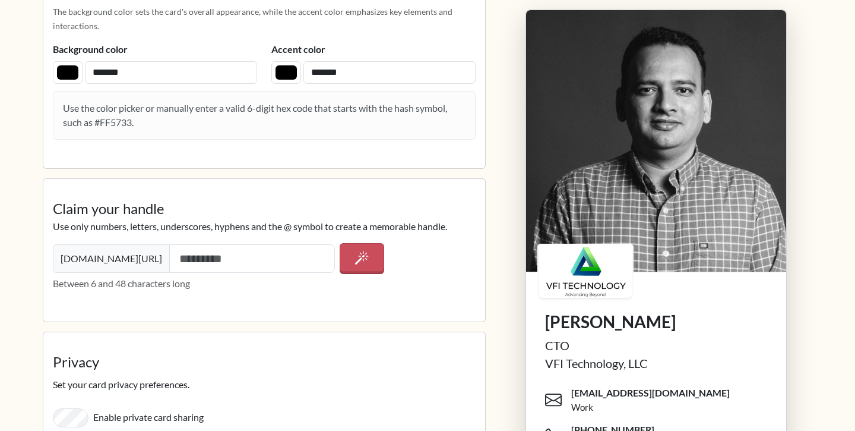
scroll to position [1786, 0]
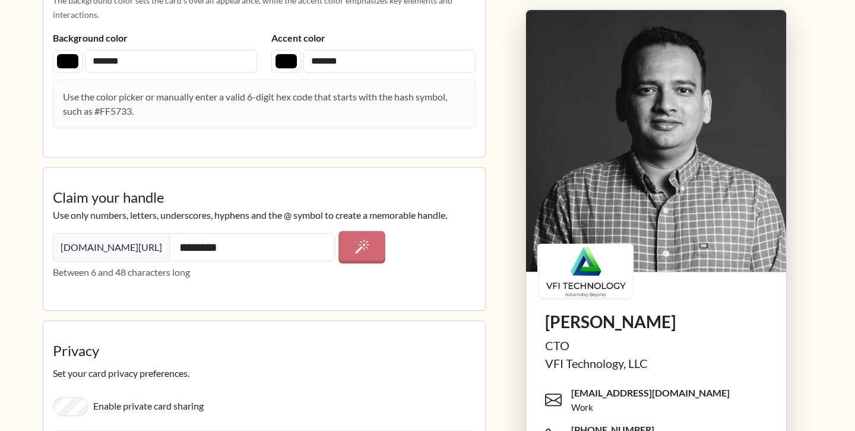
click at [375, 243] on button "button" at bounding box center [361, 247] width 47 height 32
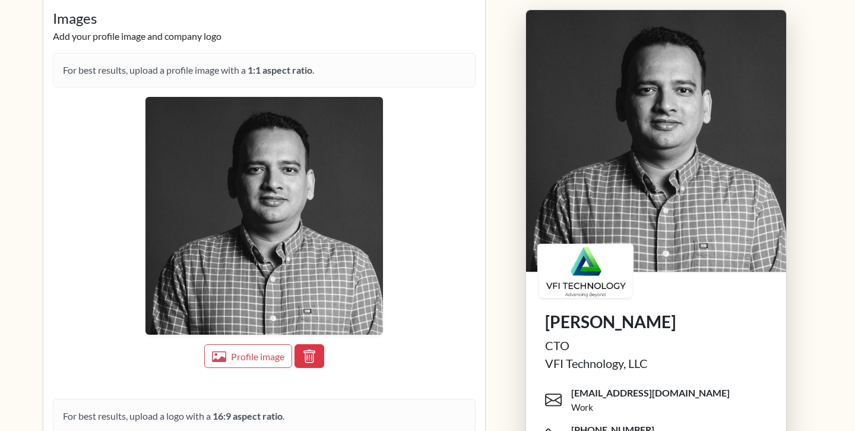
scroll to position [1119, 0]
click at [282, 303] on img at bounding box center [264, 215] width 238 height 238
click at [264, 356] on span "Profile image" at bounding box center [258, 356] width 56 height 12
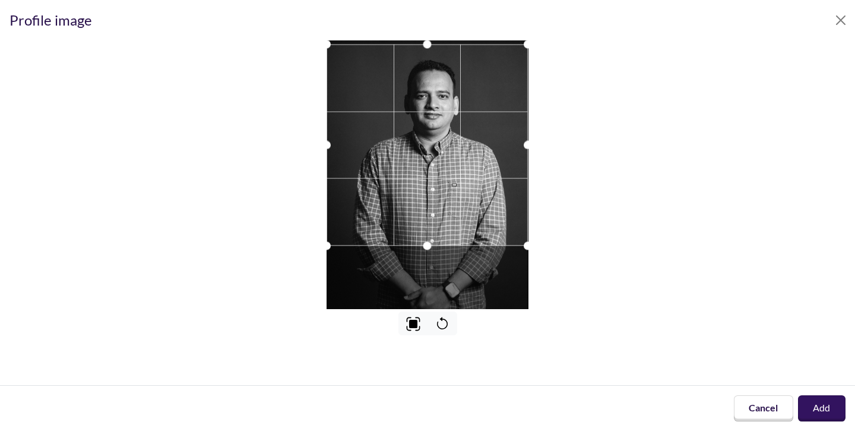
drag, startPoint x: 439, startPoint y: 183, endPoint x: 439, endPoint y: 154, distance: 29.7
click at [439, 154] on div at bounding box center [427, 144] width 201 height 201
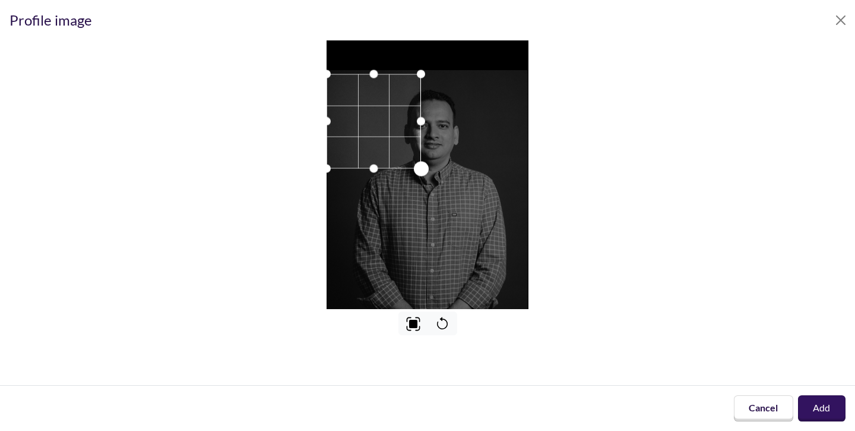
drag, startPoint x: 527, startPoint y: 277, endPoint x: 420, endPoint y: 157, distance: 160.2
click at [420, 157] on div at bounding box center [374, 121] width 94 height 94
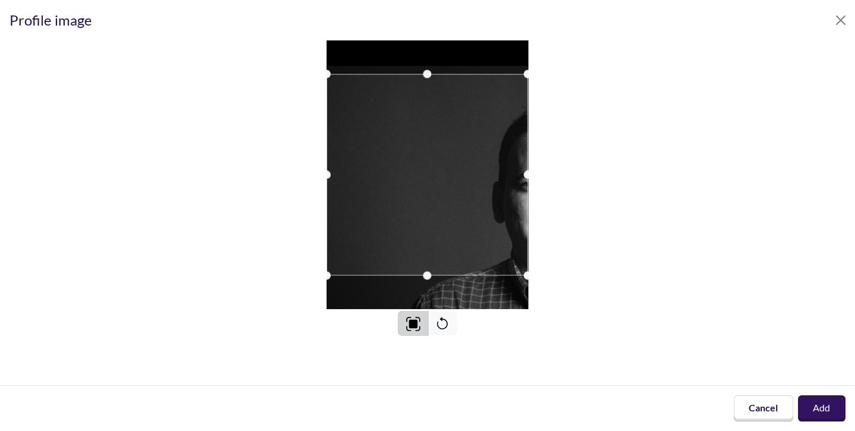
click at [409, 322] on img at bounding box center [413, 324] width 15 height 15
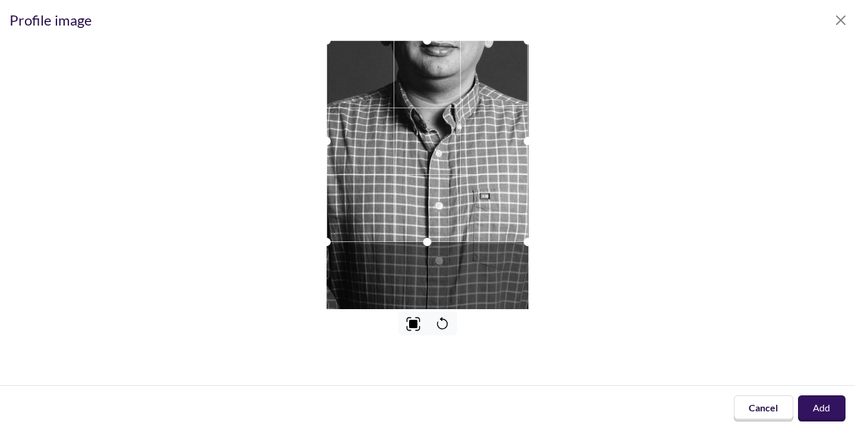
drag, startPoint x: 444, startPoint y: 222, endPoint x: 442, endPoint y: 178, distance: 44.6
click at [442, 178] on div at bounding box center [427, 140] width 201 height 201
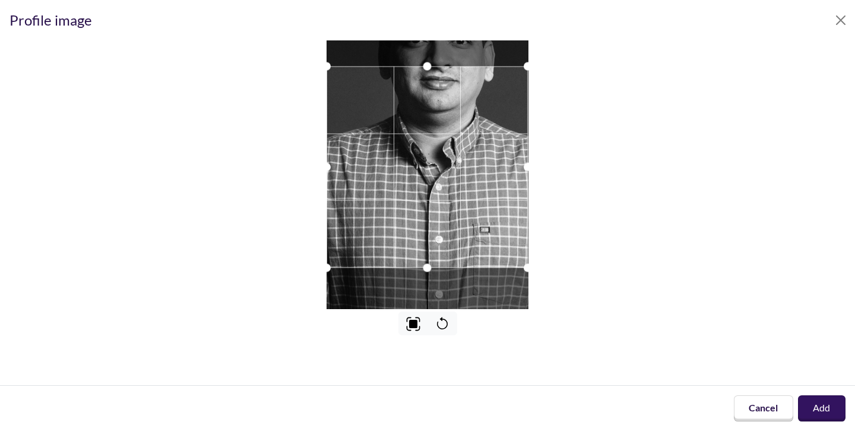
drag, startPoint x: 442, startPoint y: 178, endPoint x: 441, endPoint y: 135, distance: 42.8
click at [441, 135] on div at bounding box center [427, 166] width 201 height 201
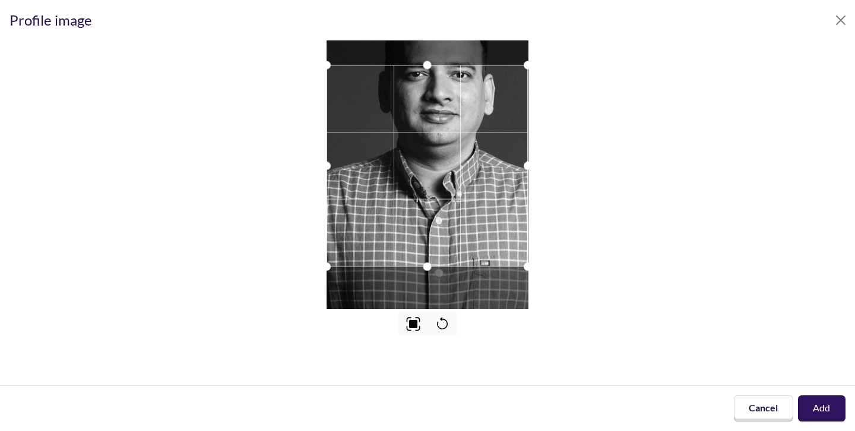
drag, startPoint x: 441, startPoint y: 135, endPoint x: 441, endPoint y: 106, distance: 29.1
click at [441, 106] on div at bounding box center [427, 165] width 201 height 201
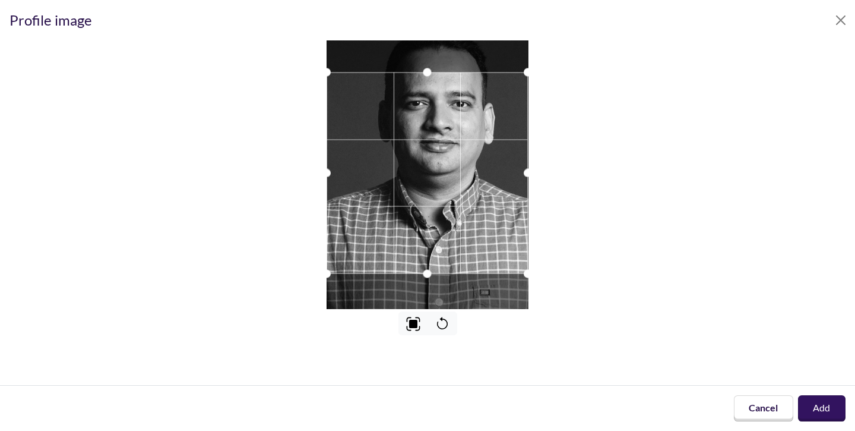
drag, startPoint x: 439, startPoint y: 139, endPoint x: 439, endPoint y: 90, distance: 48.7
click at [439, 90] on div at bounding box center [427, 172] width 201 height 201
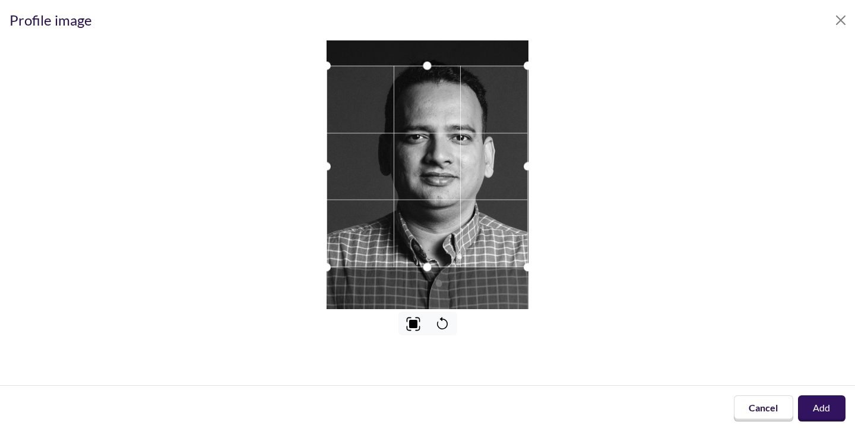
drag, startPoint x: 439, startPoint y: 124, endPoint x: 438, endPoint y: 78, distance: 45.1
click at [438, 78] on div at bounding box center [427, 165] width 201 height 201
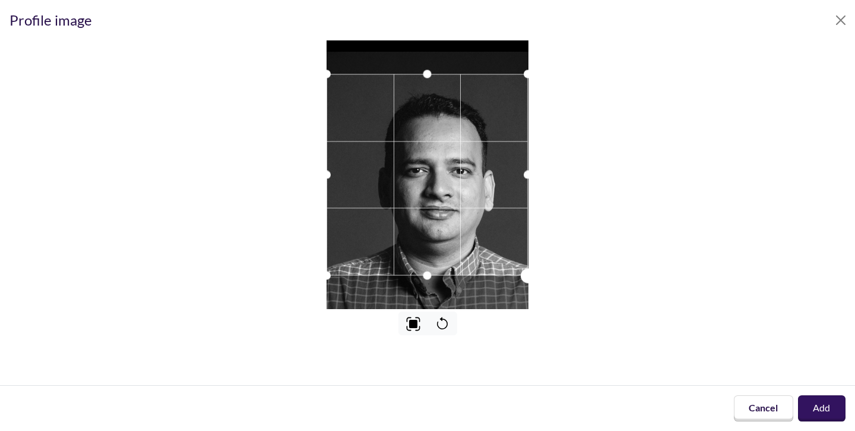
drag, startPoint x: 524, startPoint y: 275, endPoint x: 562, endPoint y: 309, distance: 50.5
click at [562, 309] on div at bounding box center [428, 187] width 836 height 295
drag, startPoint x: 426, startPoint y: 279, endPoint x: 452, endPoint y: 292, distance: 29.7
click at [452, 292] on div at bounding box center [427, 174] width 201 height 268
click at [443, 323] on icon at bounding box center [442, 323] width 15 height 15
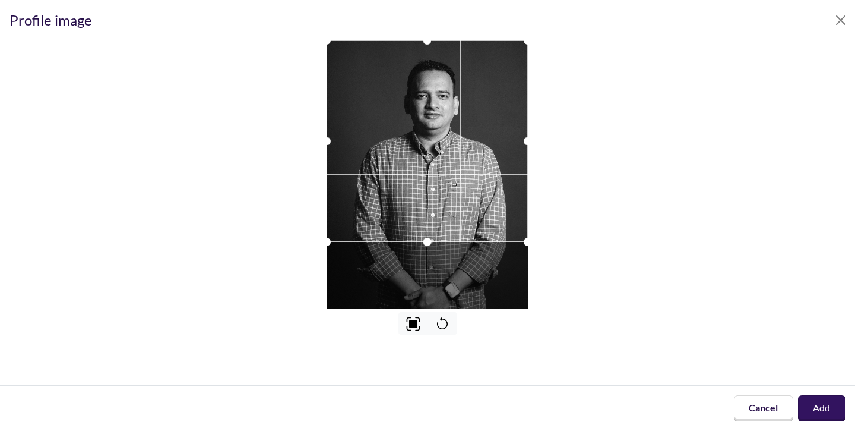
drag, startPoint x: 445, startPoint y: 200, endPoint x: 439, endPoint y: 165, distance: 35.5
click at [439, 165] on div at bounding box center [427, 140] width 201 height 201
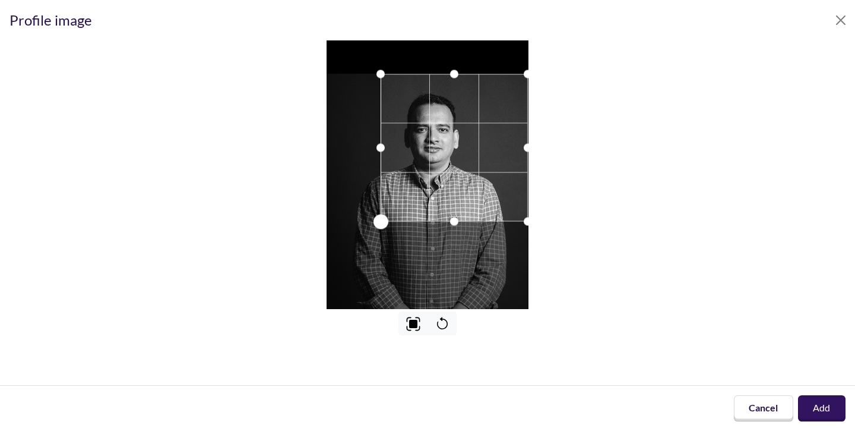
drag, startPoint x: 330, startPoint y: 274, endPoint x: 384, endPoint y: 201, distance: 90.4
click at [384, 201] on div at bounding box center [454, 147] width 147 height 147
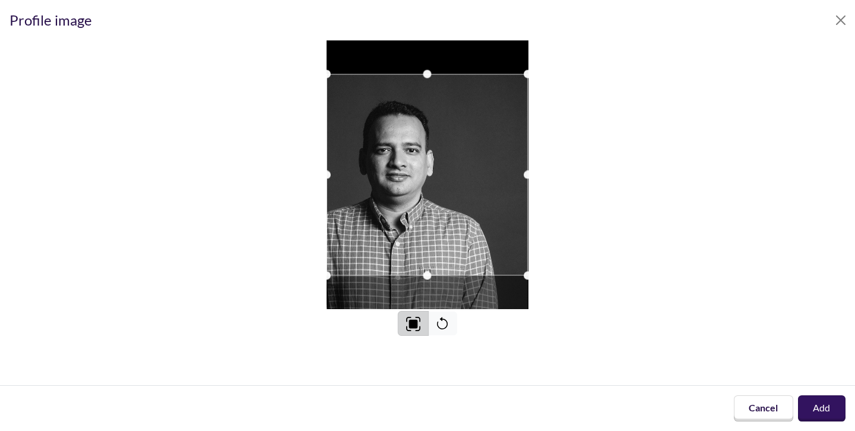
click at [412, 322] on img at bounding box center [413, 323] width 15 height 15
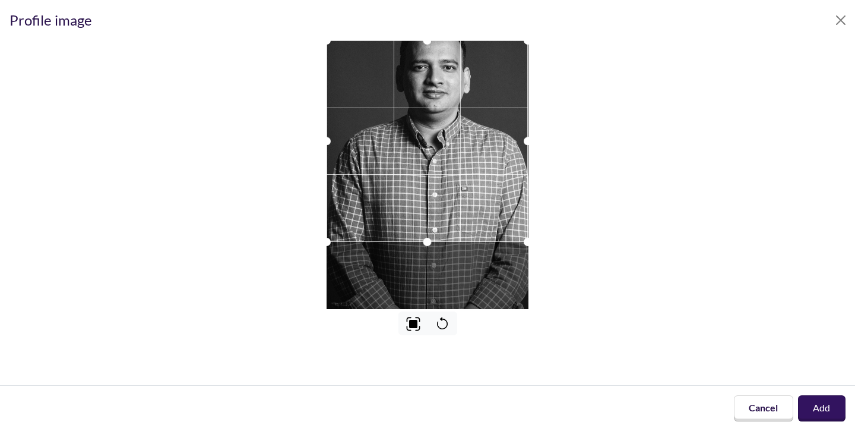
drag, startPoint x: 445, startPoint y: 230, endPoint x: 443, endPoint y: 188, distance: 42.8
click at [443, 188] on div at bounding box center [427, 140] width 201 height 201
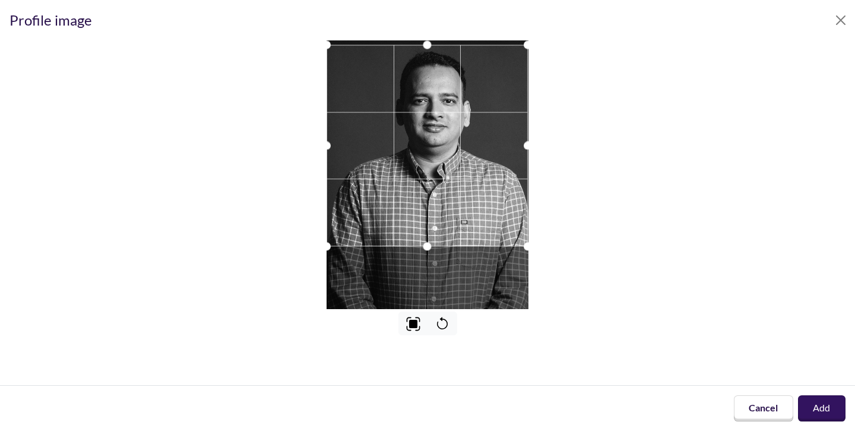
drag, startPoint x: 442, startPoint y: 220, endPoint x: 438, endPoint y: 183, distance: 36.5
click at [438, 183] on div at bounding box center [427, 145] width 201 height 201
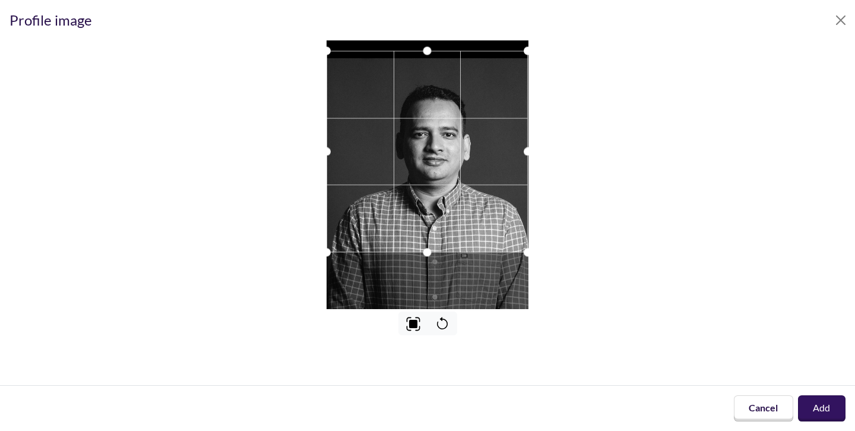
drag, startPoint x: 437, startPoint y: 195, endPoint x: 436, endPoint y: 172, distance: 23.2
click at [436, 172] on div at bounding box center [427, 150] width 201 height 201
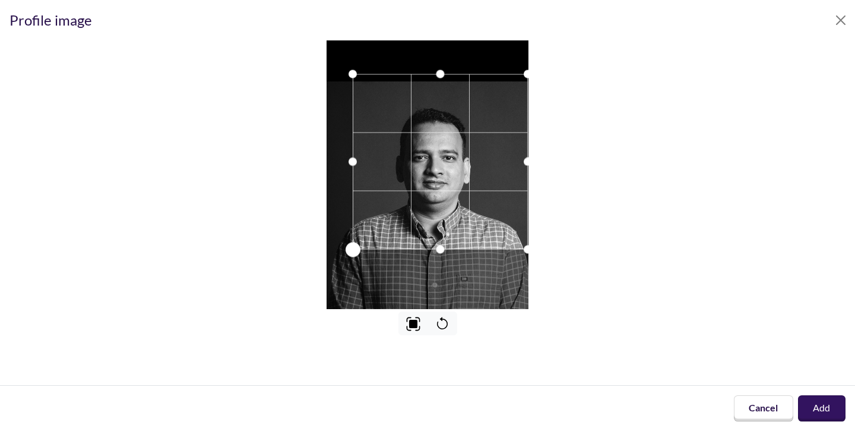
drag, startPoint x: 330, startPoint y: 274, endPoint x: 356, endPoint y: 260, distance: 30.0
click at [356, 260] on div at bounding box center [427, 174] width 201 height 268
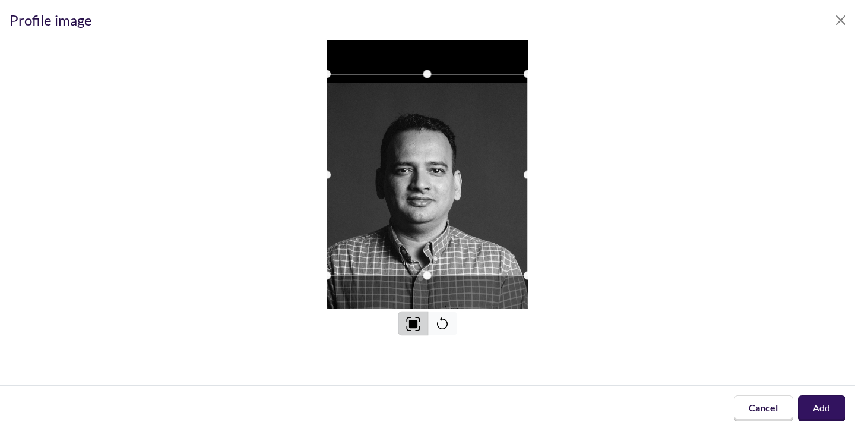
click at [412, 330] on img at bounding box center [413, 324] width 14 height 14
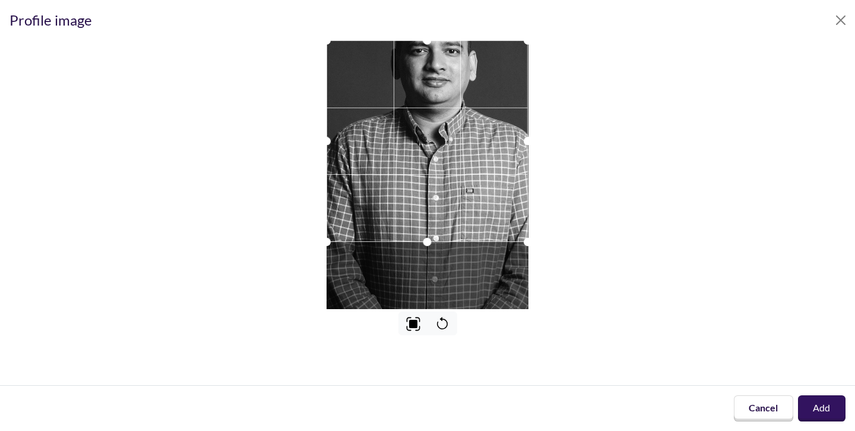
drag, startPoint x: 426, startPoint y: 202, endPoint x: 423, endPoint y: 113, distance: 89.7
click at [423, 113] on div at bounding box center [427, 140] width 201 height 201
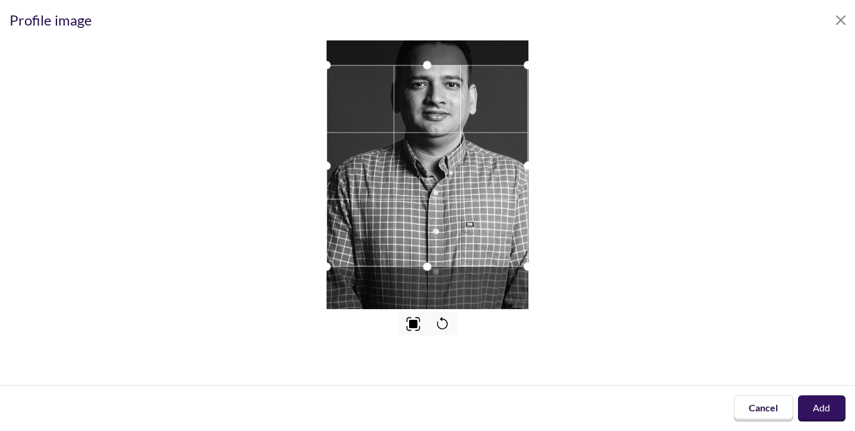
drag, startPoint x: 435, startPoint y: 159, endPoint x: 434, endPoint y: 91, distance: 67.1
click at [434, 91] on div at bounding box center [427, 165] width 201 height 201
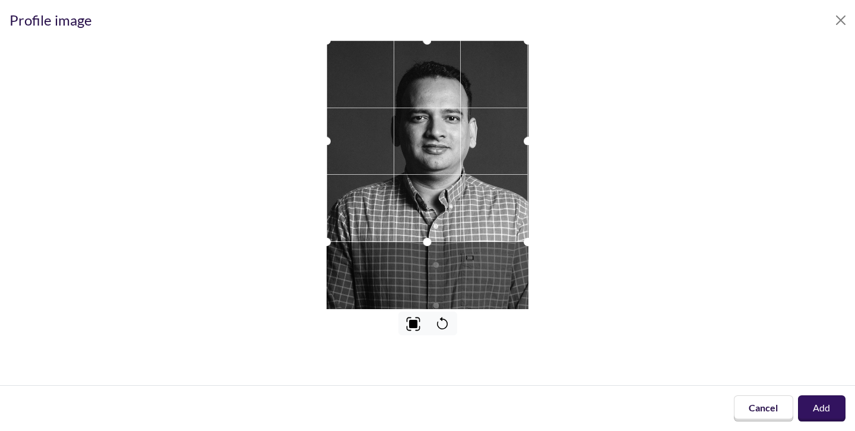
drag, startPoint x: 434, startPoint y: 145, endPoint x: 434, endPoint y: 97, distance: 47.5
click at [434, 97] on div at bounding box center [427, 140] width 201 height 201
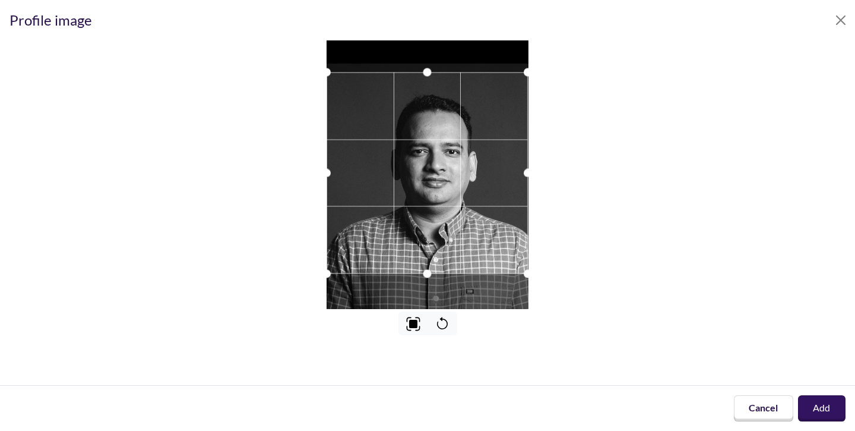
click at [439, 133] on div at bounding box center [427, 172] width 201 height 201
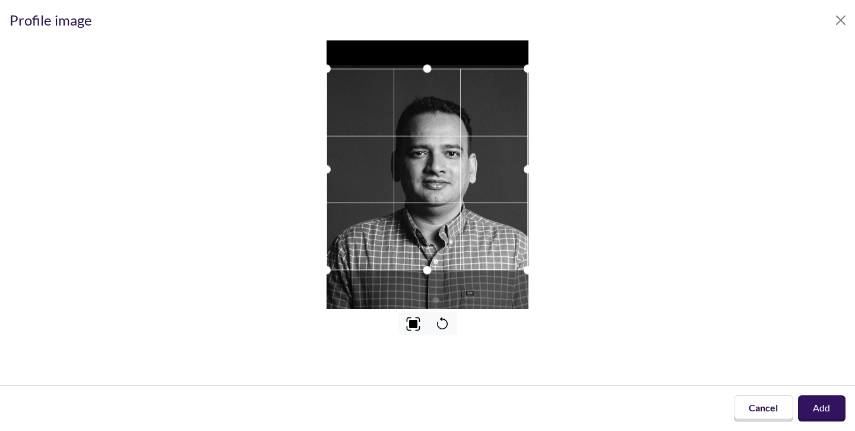
click at [439, 157] on div at bounding box center [427, 168] width 201 height 201
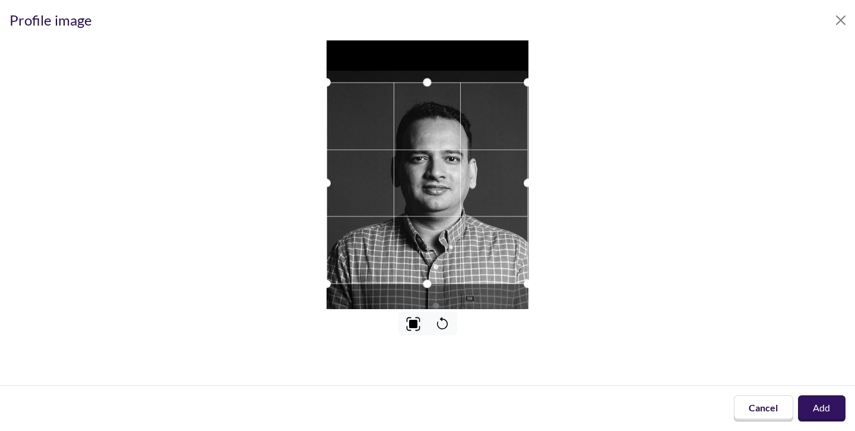
drag, startPoint x: 473, startPoint y: 211, endPoint x: 473, endPoint y: 220, distance: 8.3
click at [473, 220] on div at bounding box center [427, 182] width 201 height 201
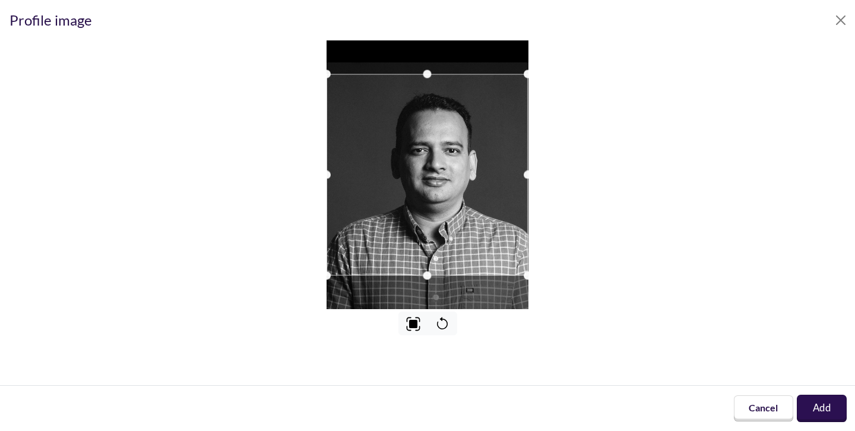
click at [818, 400] on button "Add" at bounding box center [822, 407] width 50 height 27
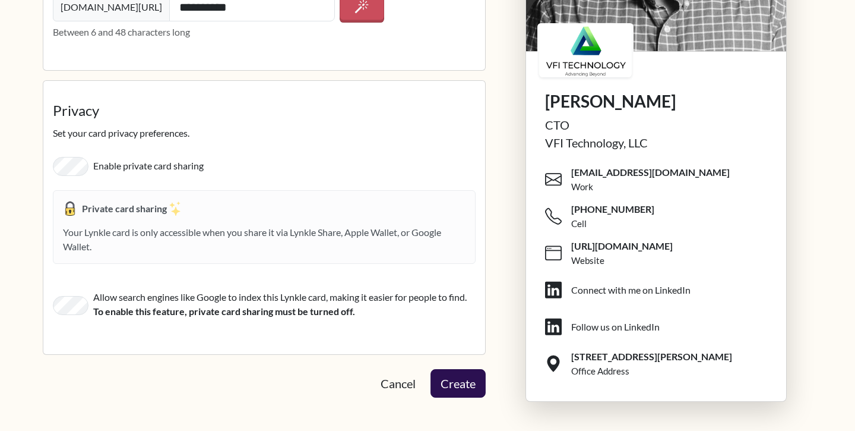
click at [447, 384] on button "Create" at bounding box center [458, 383] width 55 height 29
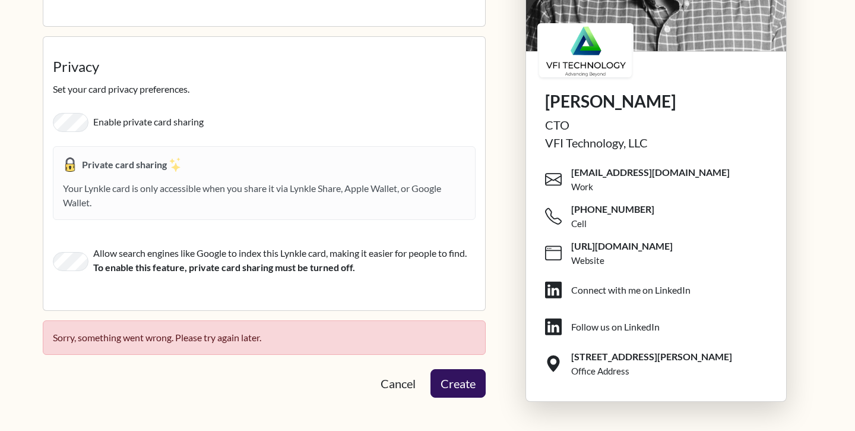
scroll to position [2072, 0]
click at [457, 383] on button "Create" at bounding box center [458, 383] width 58 height 30
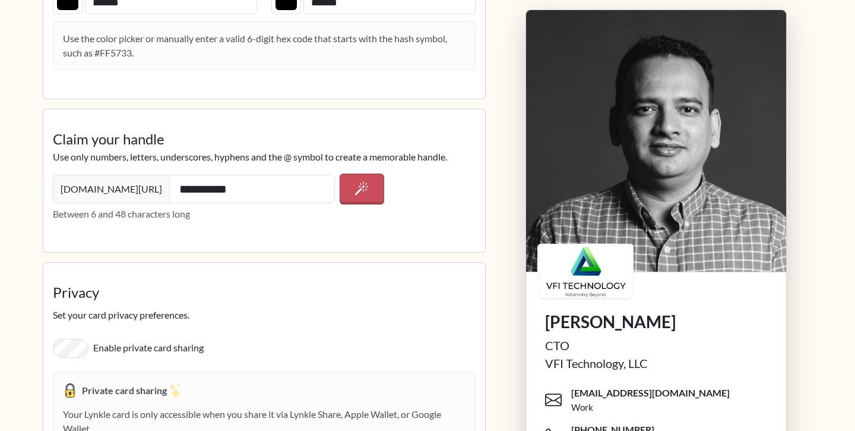
scroll to position [1825, 0]
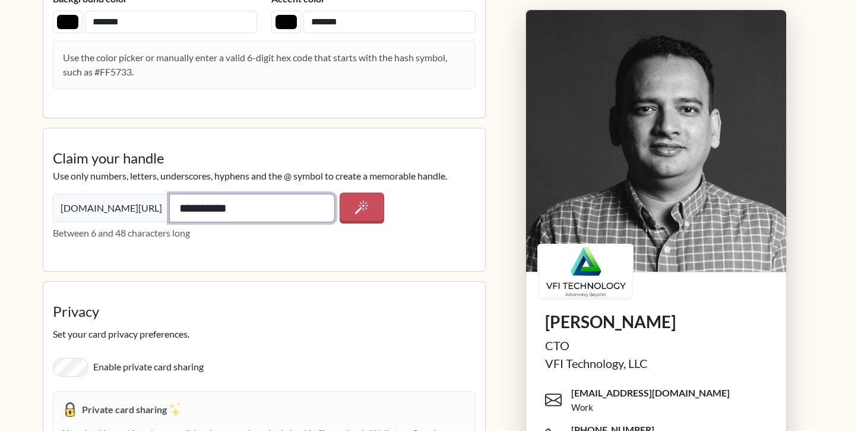
click at [200, 215] on input "**********" at bounding box center [252, 208] width 166 height 29
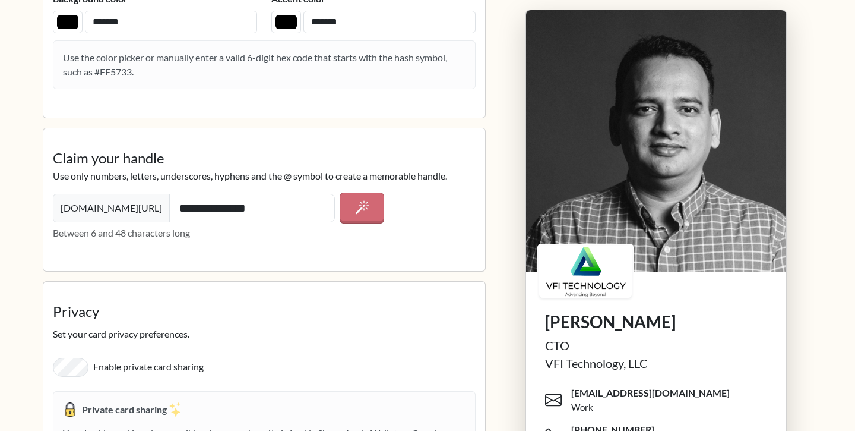
click at [368, 223] on button "button" at bounding box center [362, 207] width 45 height 30
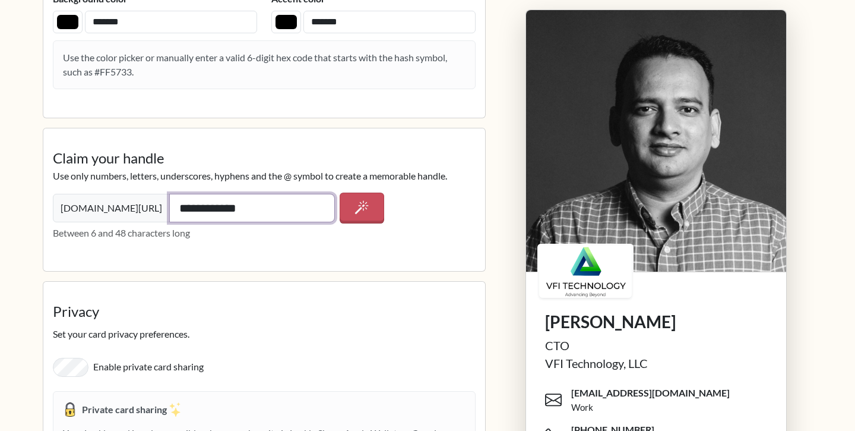
click at [246, 213] on input "**********" at bounding box center [252, 208] width 166 height 29
drag, startPoint x: 246, startPoint y: 213, endPoint x: 147, endPoint y: 211, distance: 98.6
click at [169, 211] on input "**********" at bounding box center [252, 208] width 166 height 29
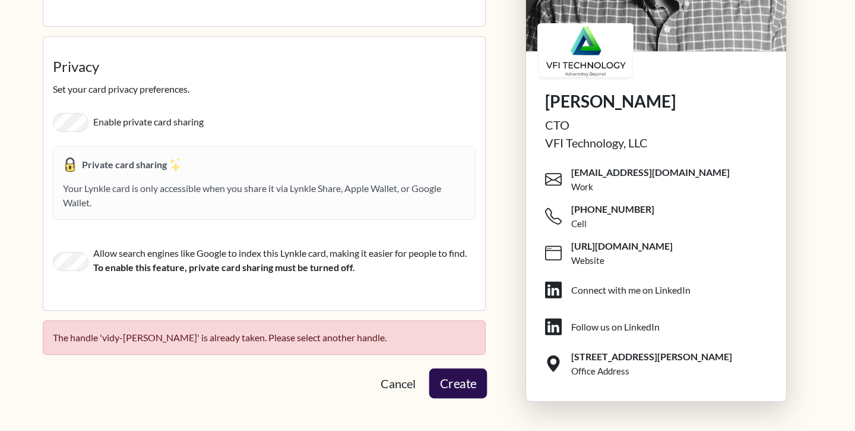
click at [468, 387] on button "Create" at bounding box center [458, 383] width 58 height 30
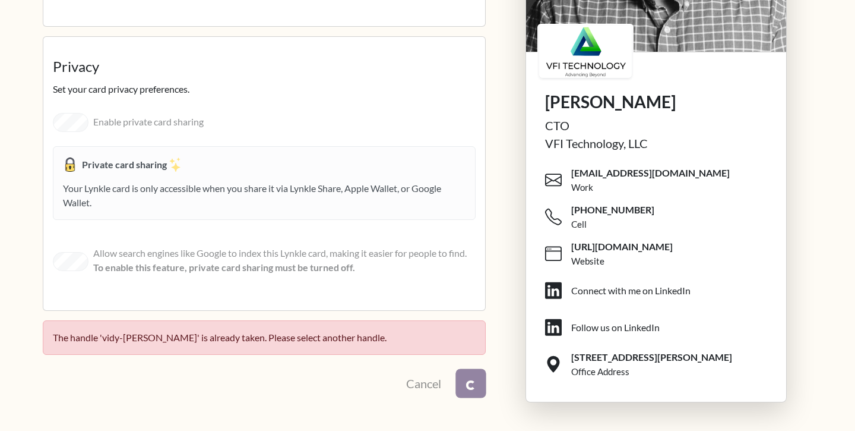
scroll to position [2070, 0]
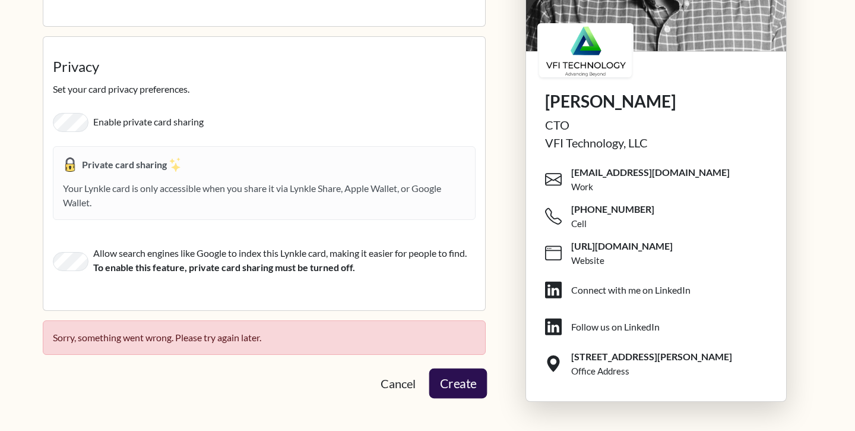
click at [464, 384] on button "Create" at bounding box center [458, 383] width 58 height 30
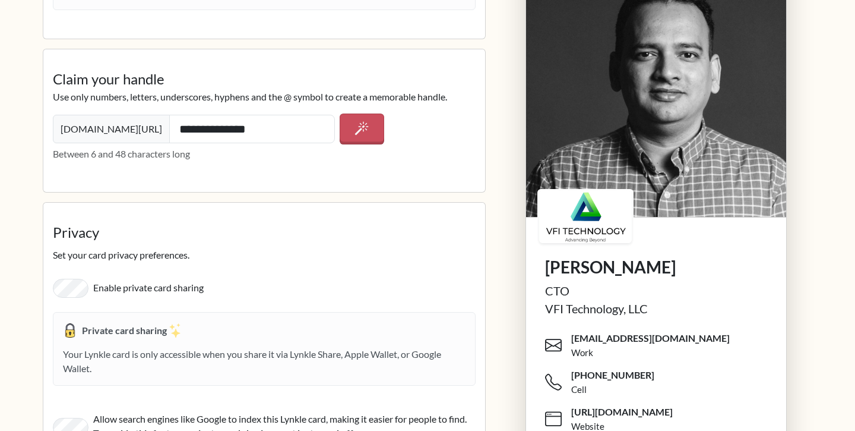
scroll to position [1855, 0]
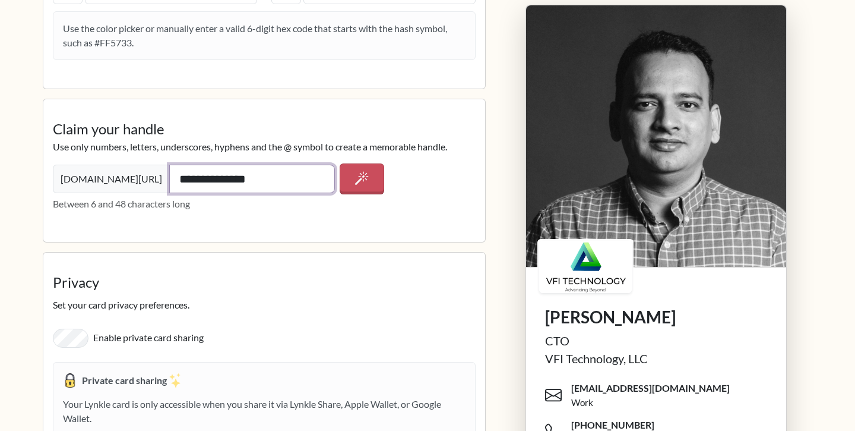
click at [224, 181] on input "**********" at bounding box center [252, 178] width 166 height 29
click at [169, 182] on input "**********" at bounding box center [252, 178] width 166 height 29
click at [169, 186] on input "**********" at bounding box center [252, 178] width 166 height 29
click at [169, 181] on input "**********" at bounding box center [252, 178] width 166 height 29
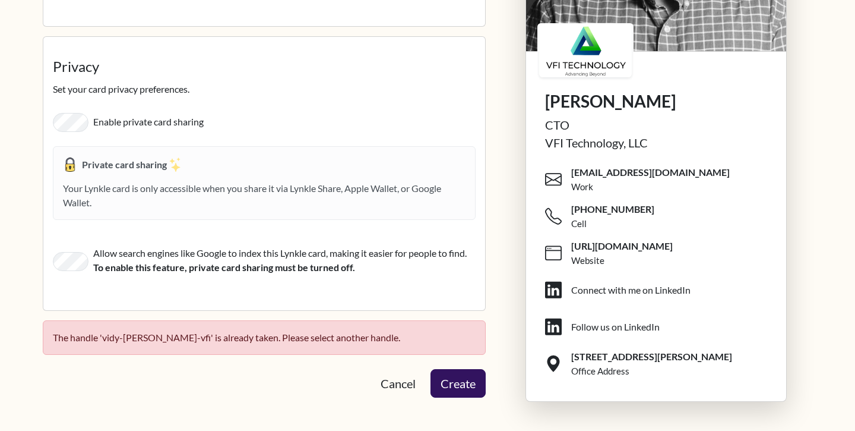
scroll to position [2072, 0]
type input "**********"
click at [459, 381] on button "Create" at bounding box center [458, 383] width 58 height 30
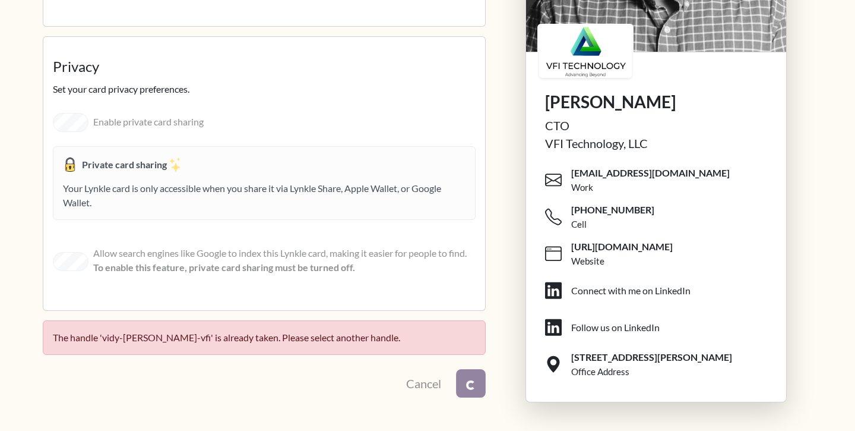
scroll to position [2070, 0]
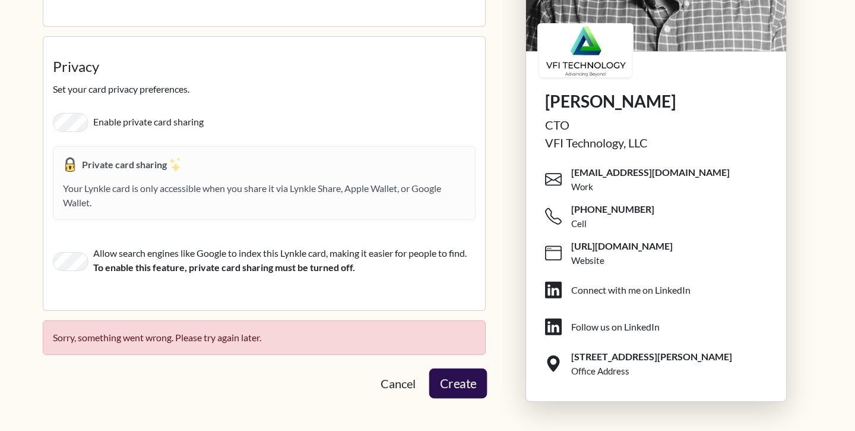
click at [468, 391] on button "Create" at bounding box center [458, 383] width 58 height 30
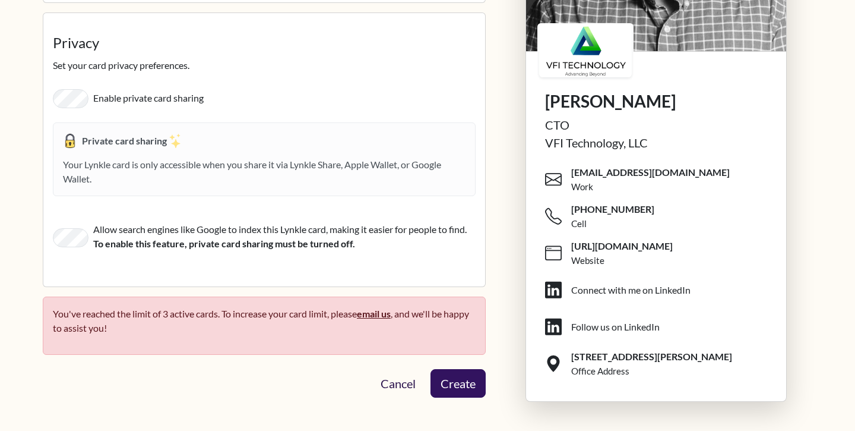
scroll to position [2096, 0]
click at [403, 385] on link "Cancel" at bounding box center [398, 383] width 55 height 29
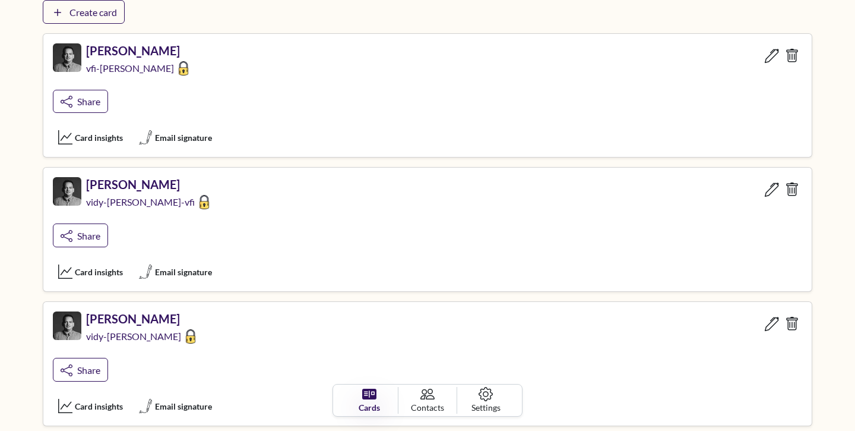
scroll to position [133, 0]
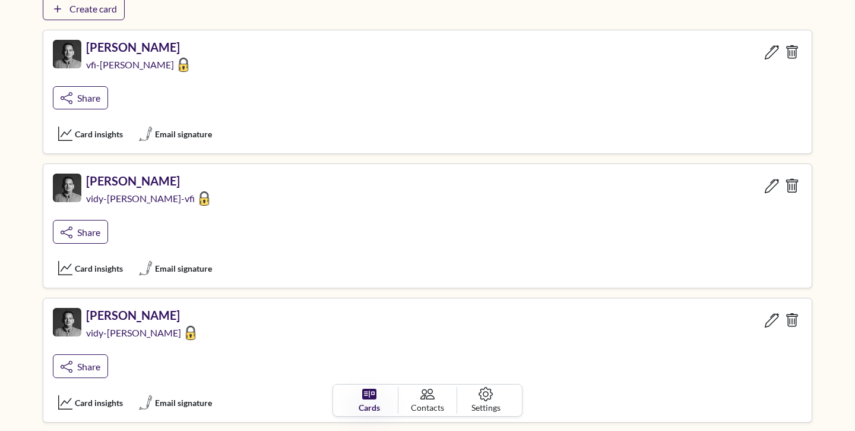
click at [792, 185] on icon at bounding box center [791, 186] width 15 height 15
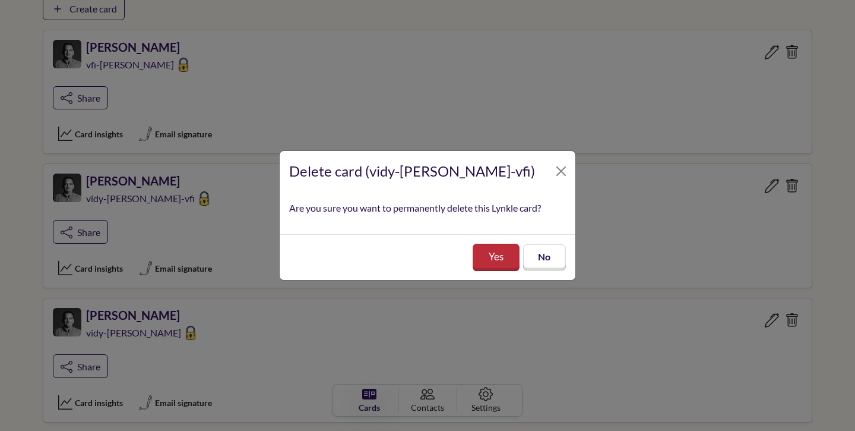
click at [498, 260] on button "Yes" at bounding box center [496, 256] width 47 height 27
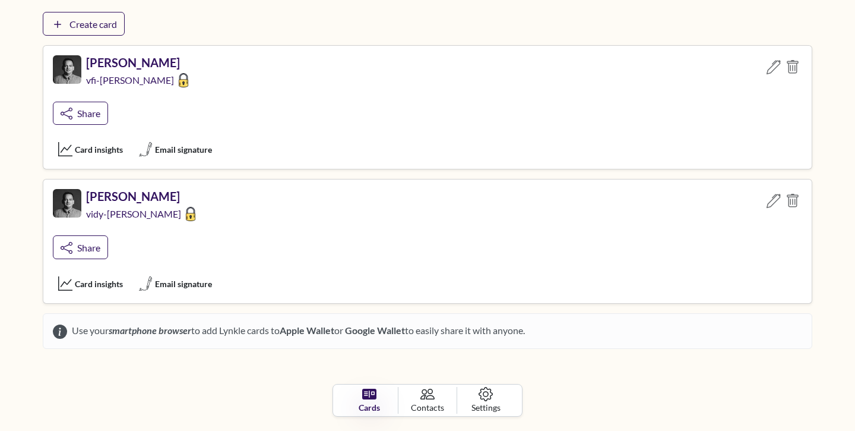
scroll to position [118, 0]
click at [798, 65] on icon at bounding box center [791, 67] width 15 height 15
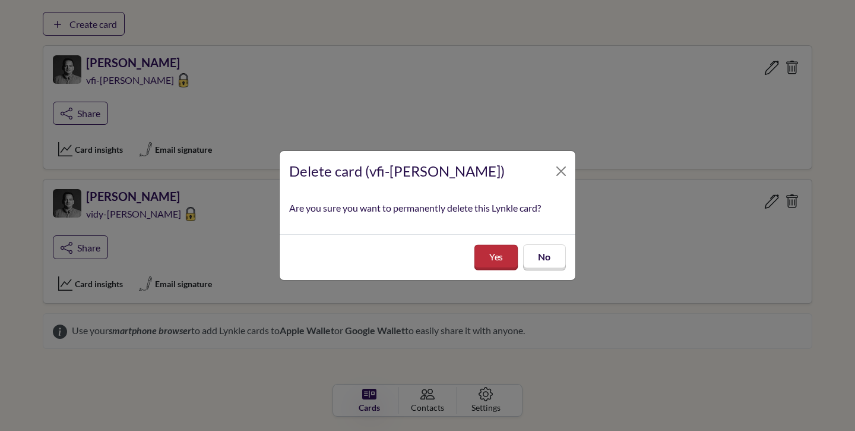
click at [504, 252] on button "Yes" at bounding box center [496, 258] width 44 height 26
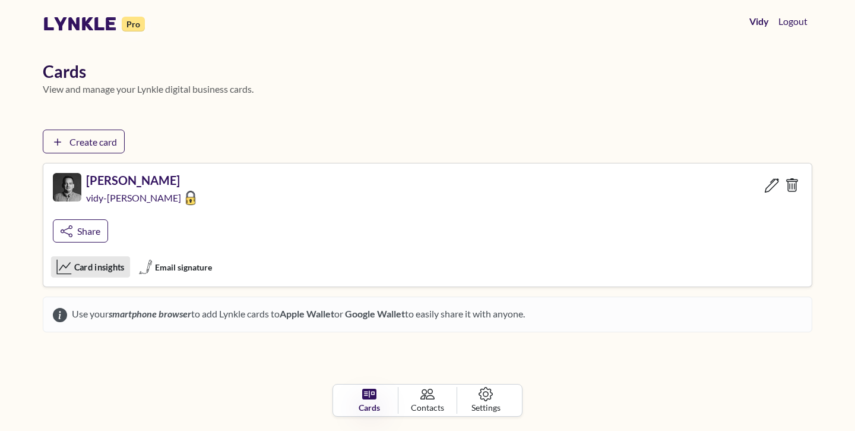
click at [102, 269] on span "Card insights" at bounding box center [99, 266] width 50 height 13
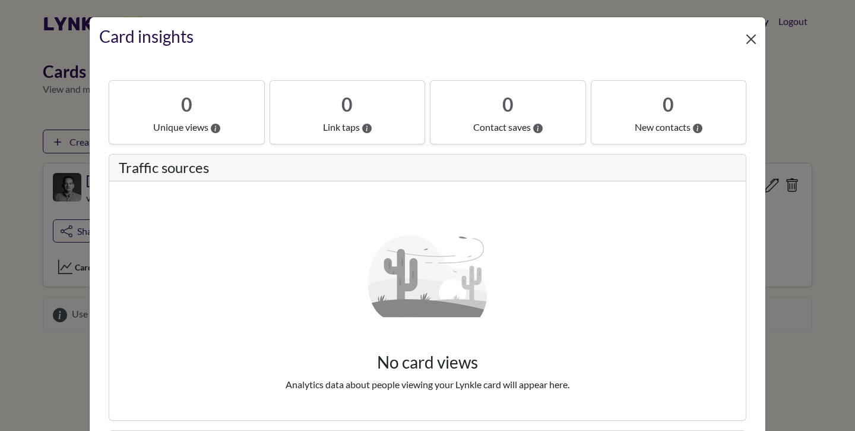
click at [751, 40] on button "Close" at bounding box center [751, 39] width 19 height 19
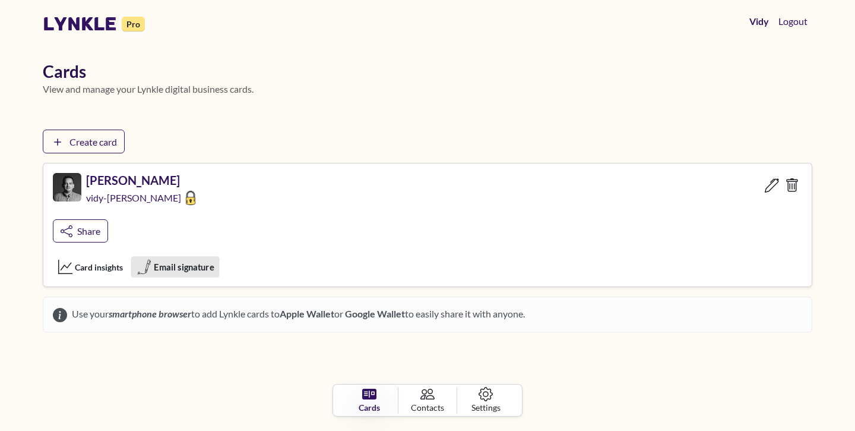
click at [186, 269] on span "Email signature" at bounding box center [184, 266] width 60 height 13
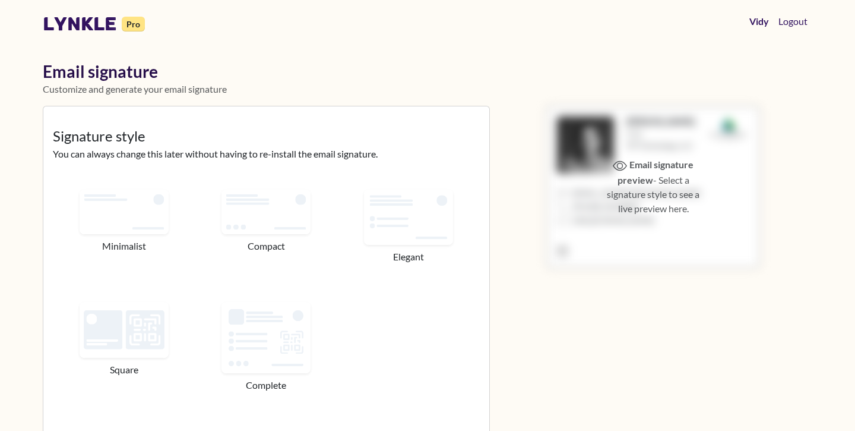
click at [648, 191] on span "Email signature preview - Select a signature style to see a live preview here." at bounding box center [653, 186] width 93 height 55
click at [622, 159] on icon at bounding box center [620, 166] width 14 height 14
click at [153, 214] on img at bounding box center [123, 210] width 93 height 47
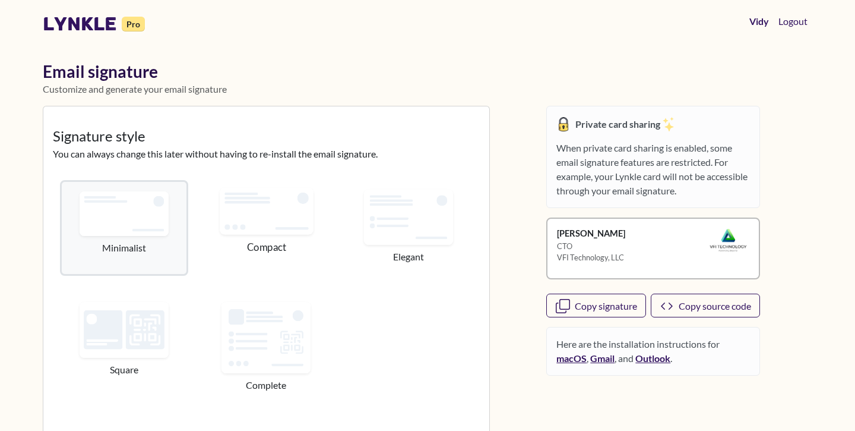
click at [256, 216] on img at bounding box center [267, 210] width 94 height 47
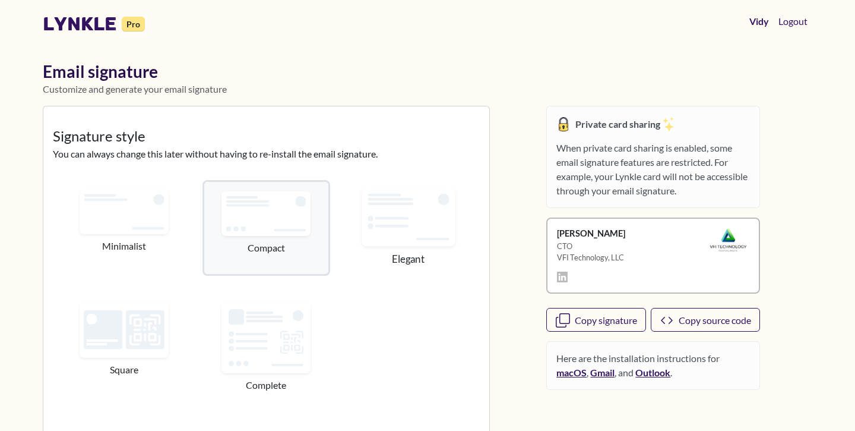
click at [403, 206] on img at bounding box center [409, 216] width 94 height 58
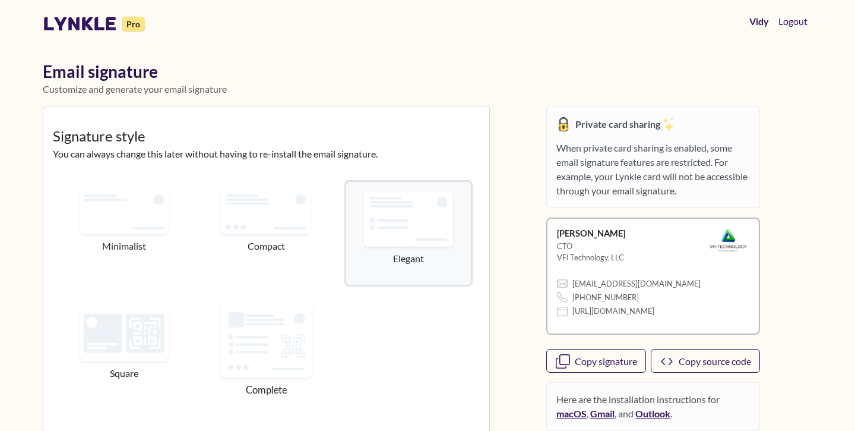
click at [276, 353] on img at bounding box center [265, 340] width 91 height 73
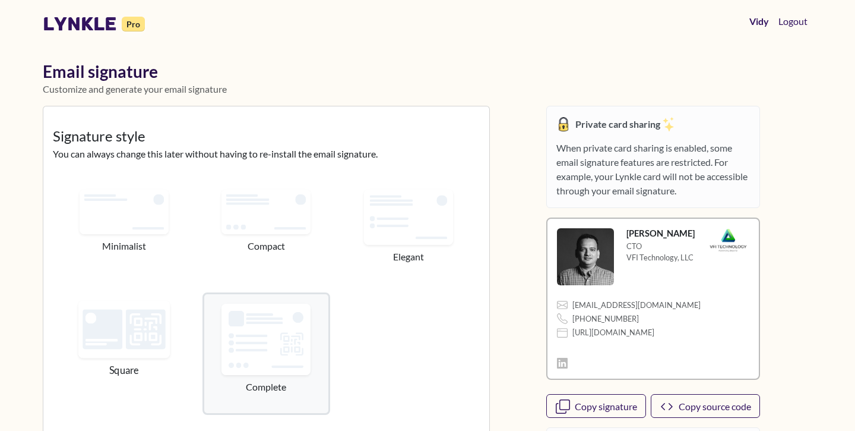
click at [131, 353] on img at bounding box center [123, 328] width 91 height 57
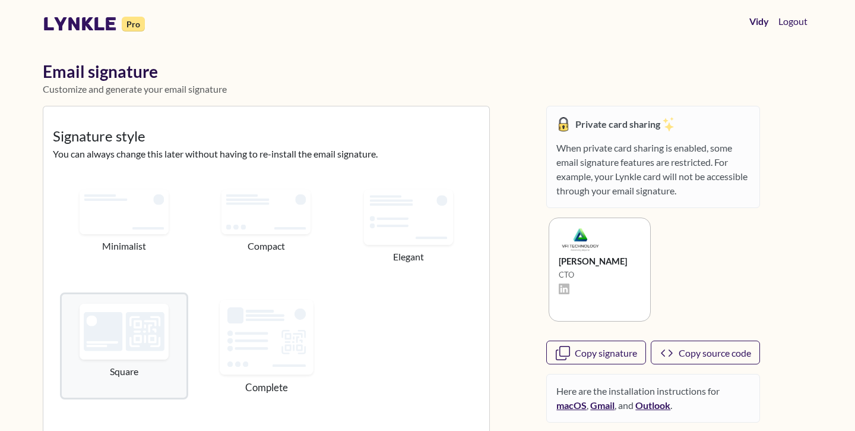
click at [235, 338] on img at bounding box center [267, 337] width 94 height 75
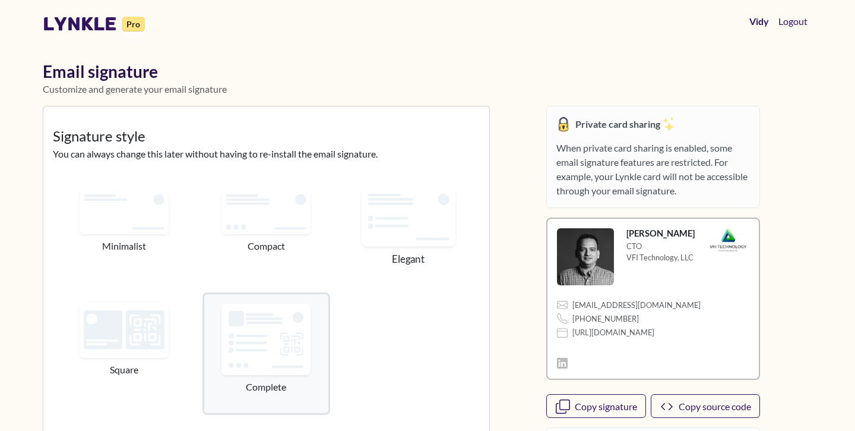
click at [412, 221] on img at bounding box center [409, 216] width 94 height 58
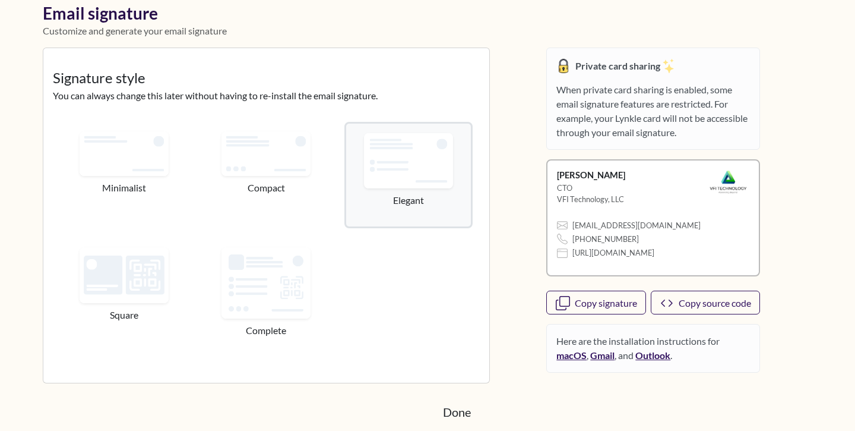
scroll to position [58, 0]
click at [457, 409] on link "Done" at bounding box center [457, 412] width 50 height 30
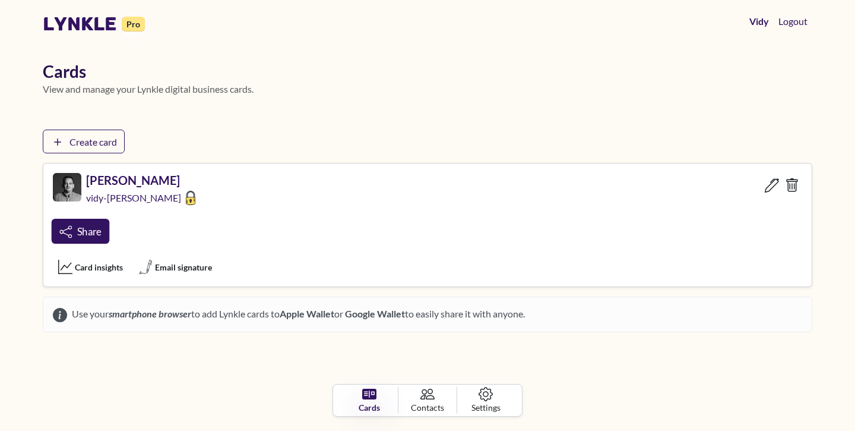
click at [94, 237] on link "Share" at bounding box center [81, 231] width 58 height 25
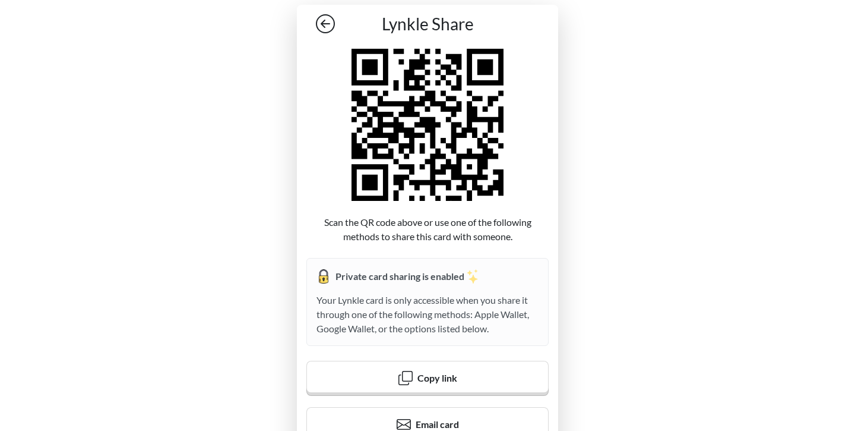
click at [326, 30] on icon at bounding box center [325, 23] width 19 height 19
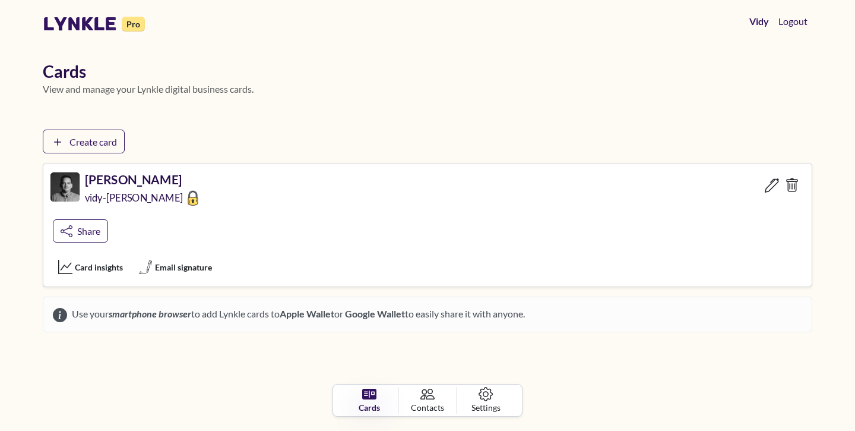
click at [118, 178] on h5 "[PERSON_NAME]" at bounding box center [143, 179] width 116 height 15
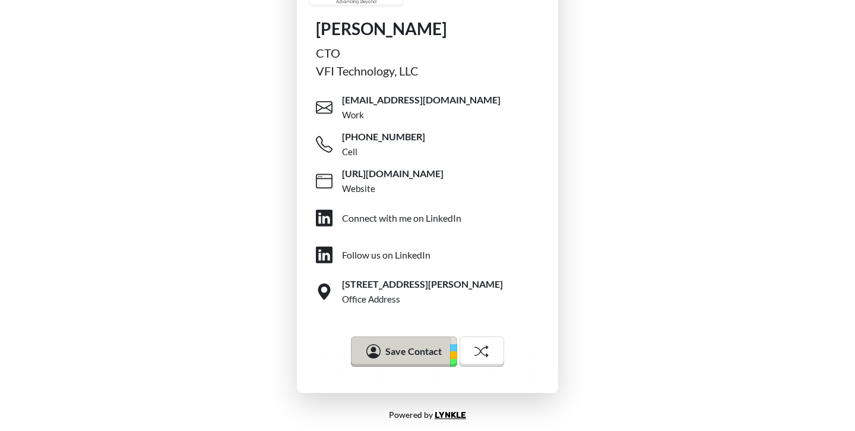
scroll to position [287, 0]
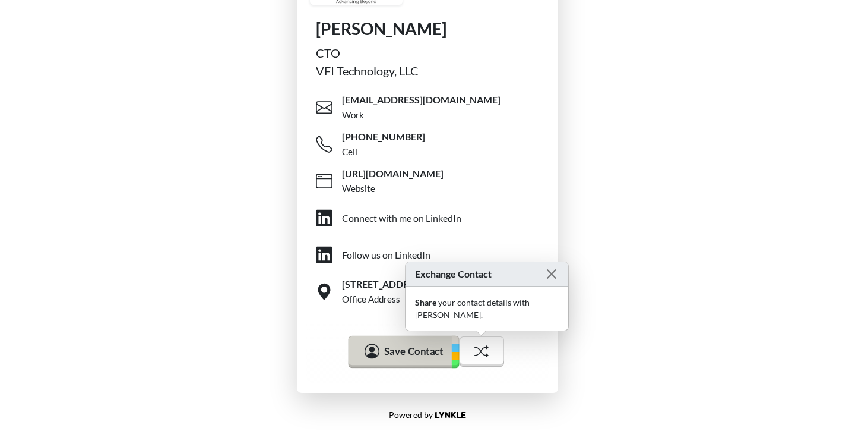
click at [412, 355] on span "Save Contact" at bounding box center [413, 350] width 59 height 12
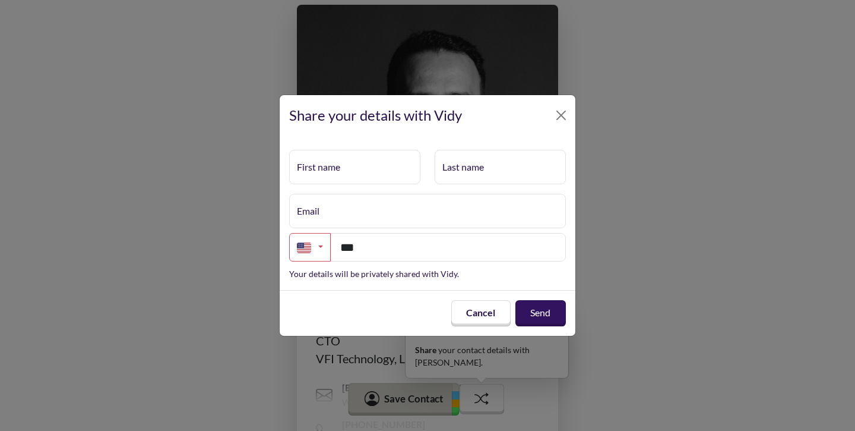
scroll to position [0, 0]
click at [562, 114] on button "Close" at bounding box center [561, 115] width 19 height 19
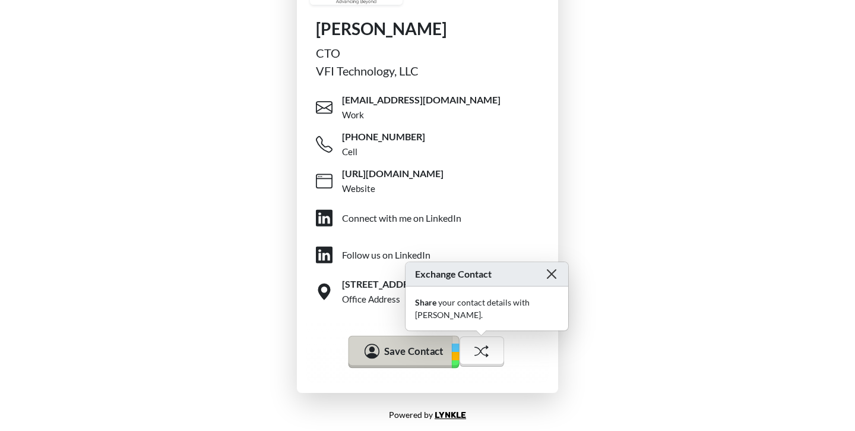
scroll to position [287, 0]
click at [544, 281] on button "Close" at bounding box center [551, 274] width 15 height 15
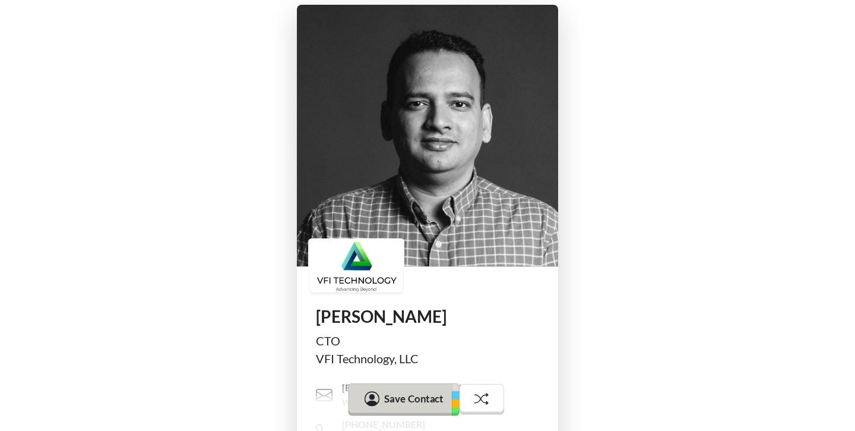
scroll to position [0, 0]
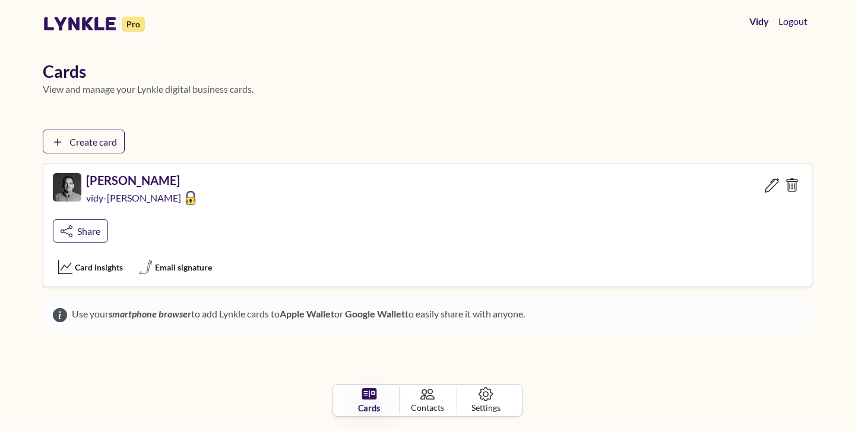
click at [368, 401] on icon at bounding box center [369, 393] width 15 height 15
click at [483, 399] on icon at bounding box center [486, 393] width 15 height 15
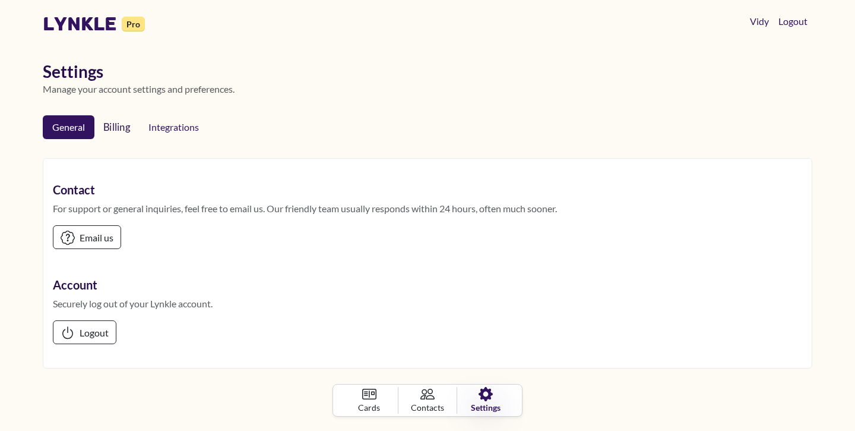
click at [125, 135] on link "Billing" at bounding box center [116, 127] width 46 height 25
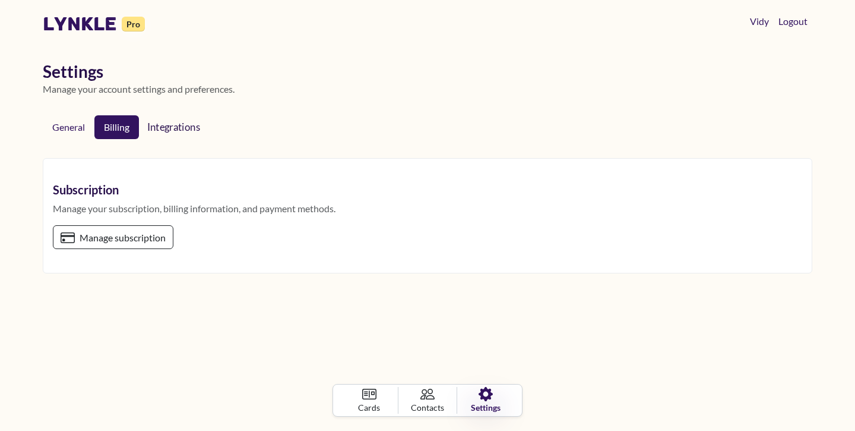
click at [162, 127] on span "Integrations" at bounding box center [176, 127] width 58 height 12
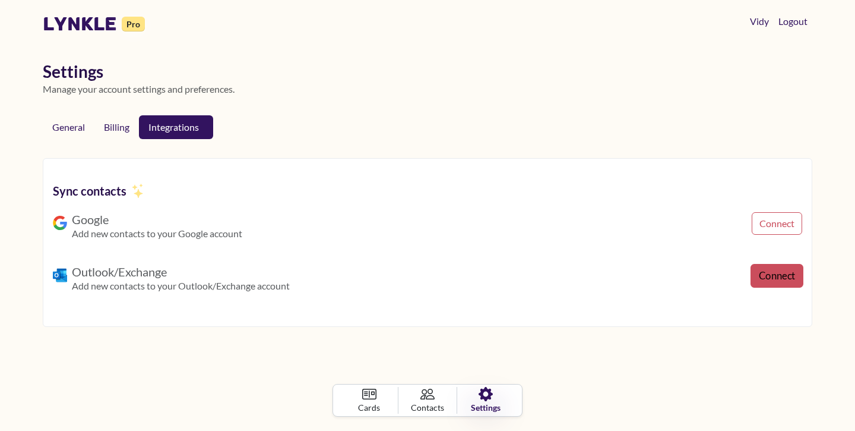
click at [772, 275] on link "Connect" at bounding box center [777, 276] width 53 height 24
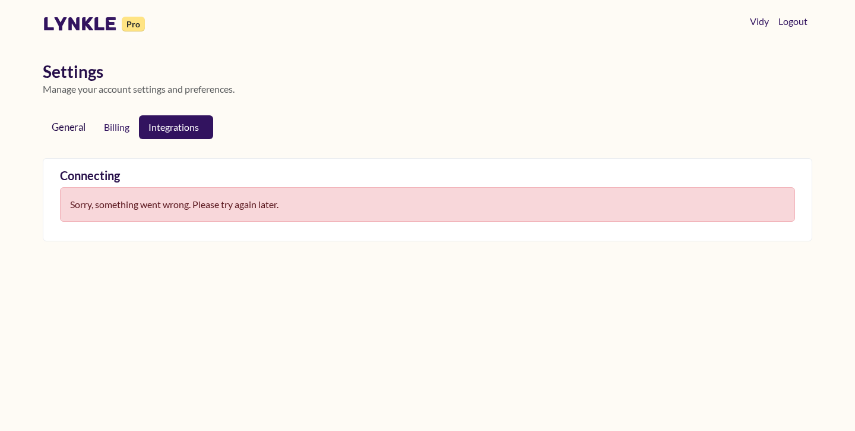
click at [71, 132] on link "General" at bounding box center [69, 127] width 54 height 25
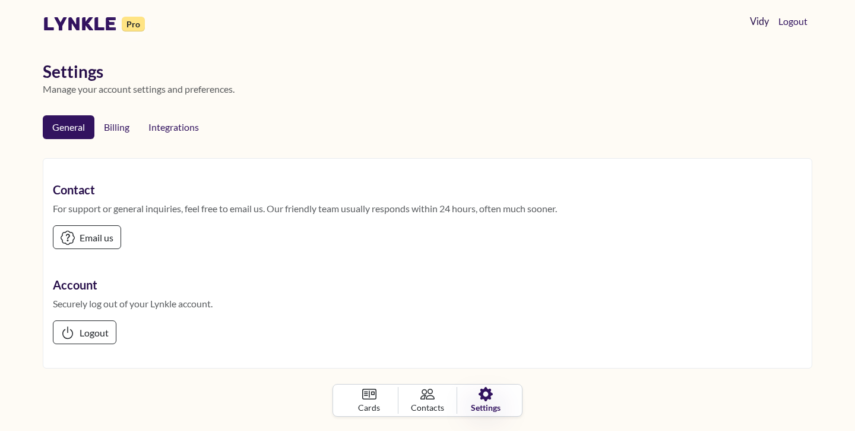
click at [761, 20] on link "Vidy" at bounding box center [759, 22] width 29 height 24
